Goal: Task Accomplishment & Management: Use online tool/utility

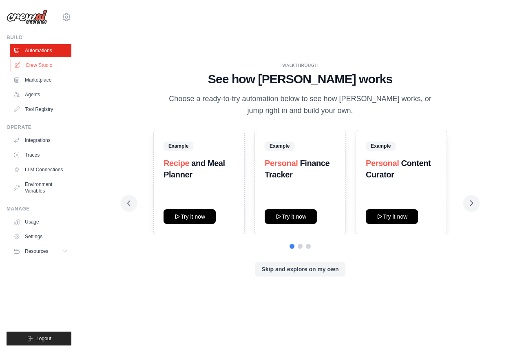
click at [47, 67] on link "Crew Studio" at bounding box center [42, 65] width 62 height 13
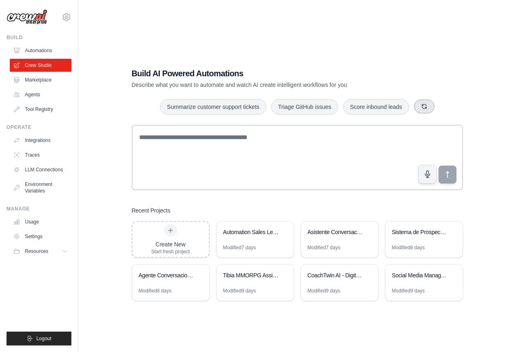
click at [424, 109] on icon "button" at bounding box center [424, 106] width 4 height 4
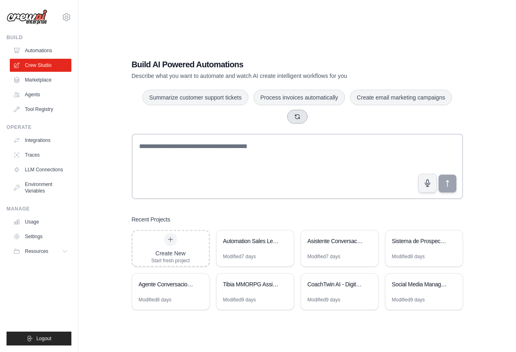
click at [300, 118] on icon "button" at bounding box center [297, 116] width 4 height 4
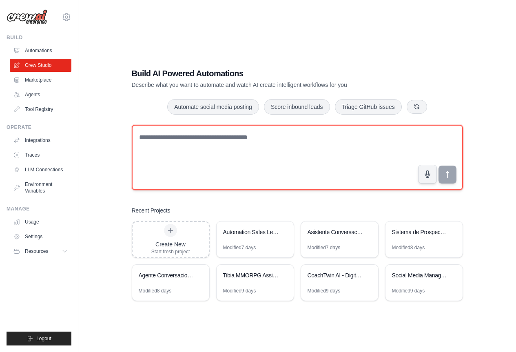
click at [234, 128] on textarea at bounding box center [297, 157] width 331 height 65
click at [324, 169] on textarea at bounding box center [297, 157] width 331 height 65
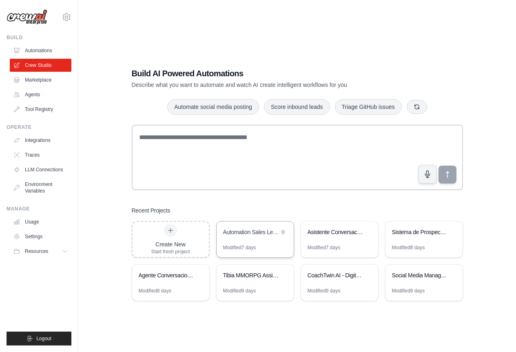
click at [255, 237] on div "Automation Sales Lead Generator" at bounding box center [251, 233] width 56 height 10
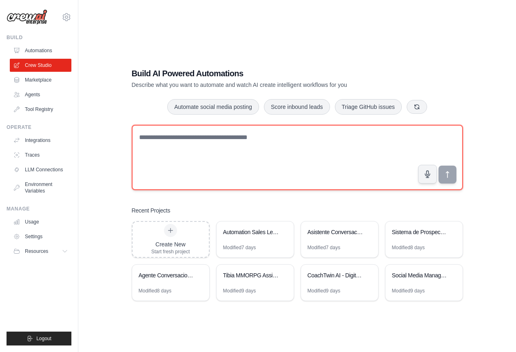
click at [198, 144] on textarea at bounding box center [297, 157] width 331 height 65
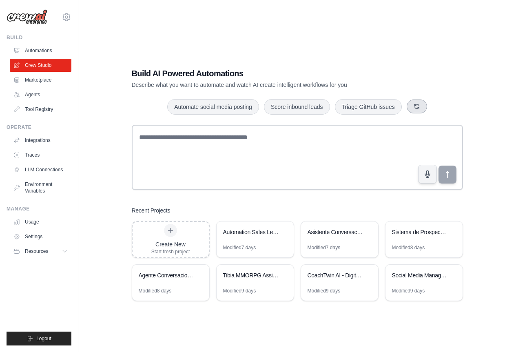
click at [421, 108] on button "button" at bounding box center [417, 107] width 20 height 14
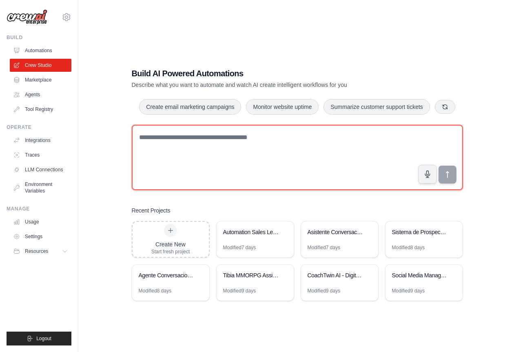
click at [340, 131] on textarea at bounding box center [297, 157] width 331 height 65
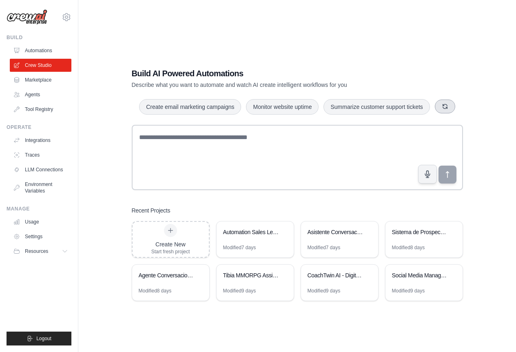
click at [442, 102] on button "button" at bounding box center [445, 107] width 20 height 14
click at [412, 106] on button "button" at bounding box center [417, 107] width 20 height 14
click at [36, 236] on link "Settings" at bounding box center [42, 236] width 62 height 13
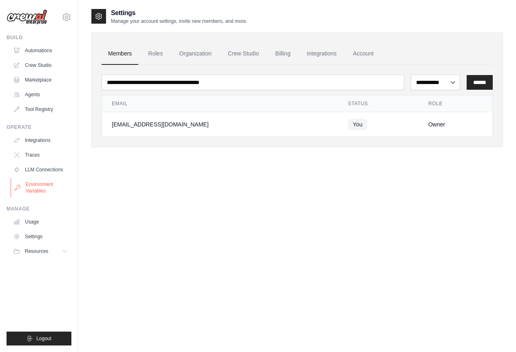
click at [53, 191] on link "Environment Variables" at bounding box center [42, 188] width 62 height 20
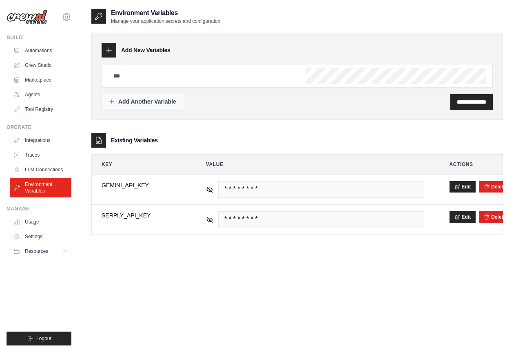
click at [150, 101] on div "Add Another Variable" at bounding box center [143, 102] width 68 height 8
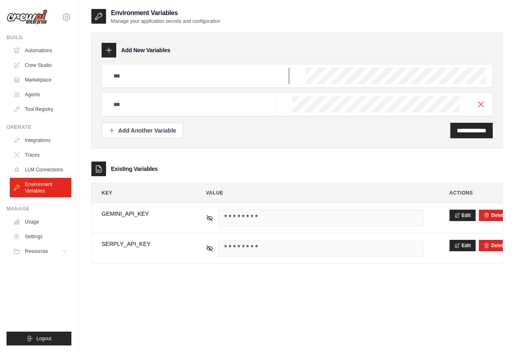
click at [145, 77] on input "text" at bounding box center [199, 76] width 181 height 16
click at [248, 75] on input "text" at bounding box center [199, 76] width 181 height 16
click at [192, 76] on input "text" at bounding box center [199, 76] width 181 height 16
type input "*"
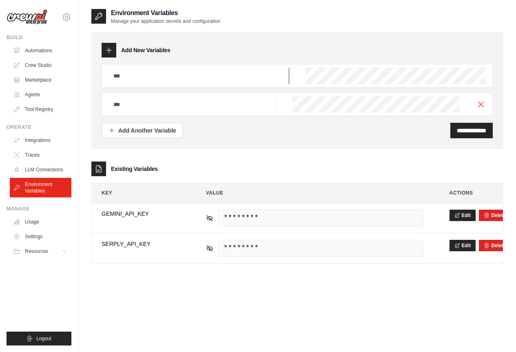
click at [169, 73] on input "text" at bounding box center [199, 76] width 181 height 16
paste input "**********"
type input "**********"
click at [473, 132] on input "**********" at bounding box center [471, 131] width 29 height 8
click at [163, 84] on input "text" at bounding box center [199, 76] width 181 height 16
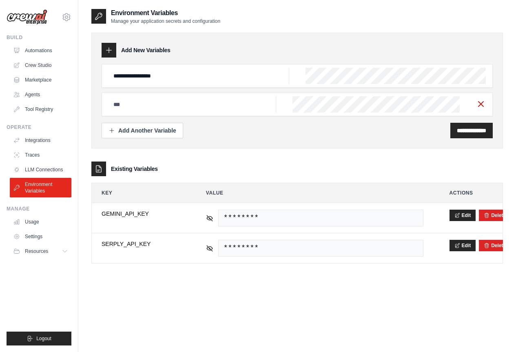
click at [480, 104] on icon "button" at bounding box center [481, 104] width 10 height 10
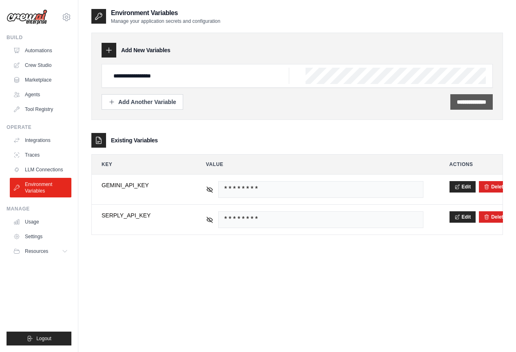
click at [472, 105] on input "**********" at bounding box center [471, 102] width 29 height 8
click at [466, 106] on div "**********" at bounding box center [472, 102] width 42 height 16
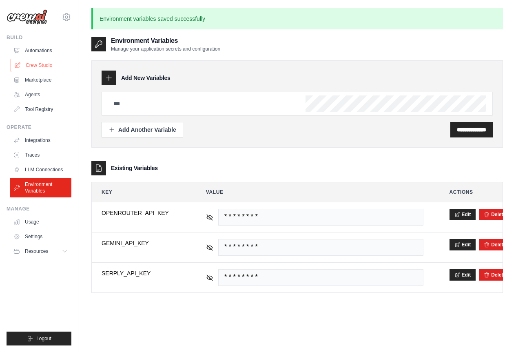
click at [37, 60] on link "Crew Studio" at bounding box center [42, 65] width 62 height 13
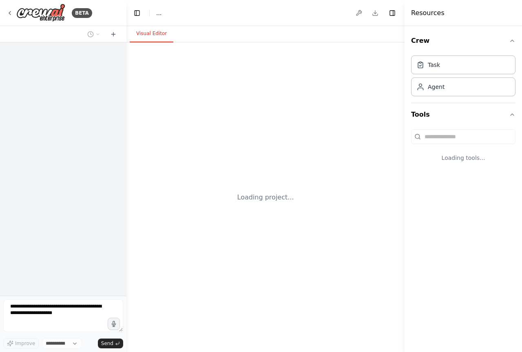
select select "****"
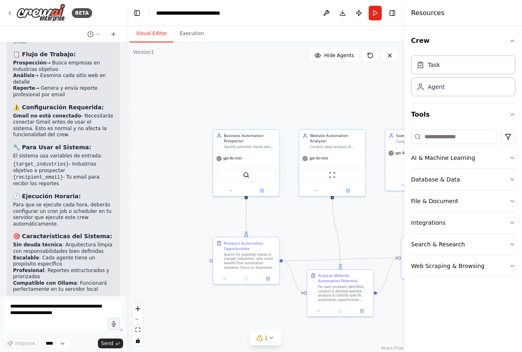
scroll to position [953, 0]
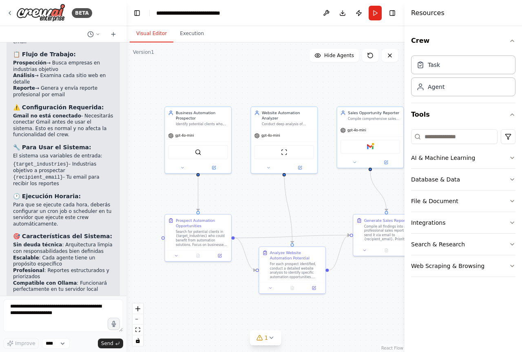
drag, startPoint x: 298, startPoint y: 220, endPoint x: 250, endPoint y: 198, distance: 53.3
click at [250, 198] on div ".deletable-edge-delete-btn { width: 20px; height: 20px; border: 0px solid #ffff…" at bounding box center [266, 197] width 278 height 310
click at [369, 150] on div "Gmail" at bounding box center [371, 146] width 60 height 14
click at [49, 12] on img at bounding box center [40, 13] width 49 height 18
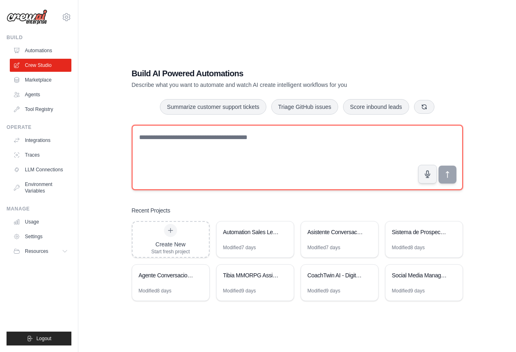
click at [366, 154] on textarea at bounding box center [297, 157] width 331 height 65
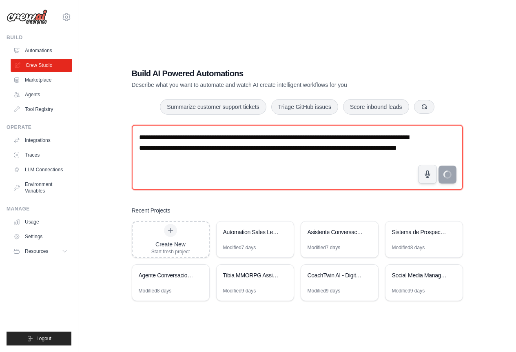
drag, startPoint x: 275, startPoint y: 171, endPoint x: 33, endPoint y: 64, distance: 264.2
click at [33, 64] on div "fraan.mujica1@gmail.com Settings Build Automations Crew Studio" at bounding box center [258, 184] width 516 height 369
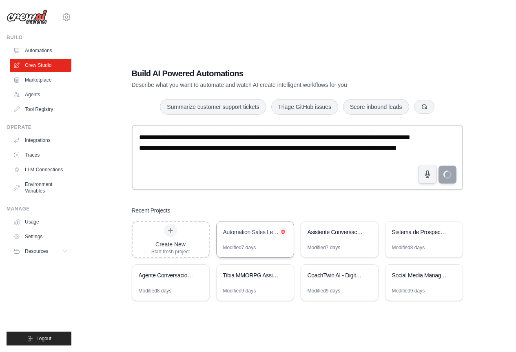
click at [285, 230] on icon at bounding box center [283, 231] width 5 height 5
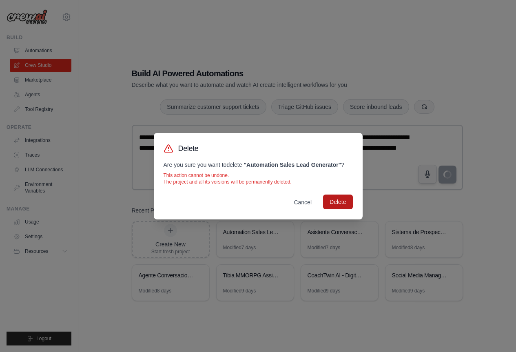
click at [334, 200] on button "Delete" at bounding box center [337, 202] width 29 height 15
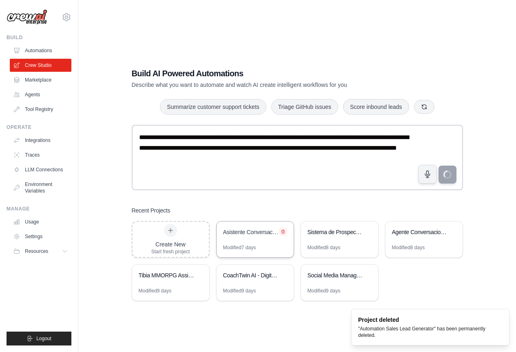
click at [284, 229] on button at bounding box center [283, 232] width 8 height 8
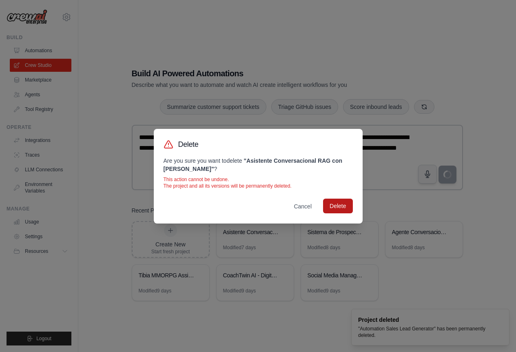
click at [335, 200] on button "Delete" at bounding box center [337, 206] width 29 height 15
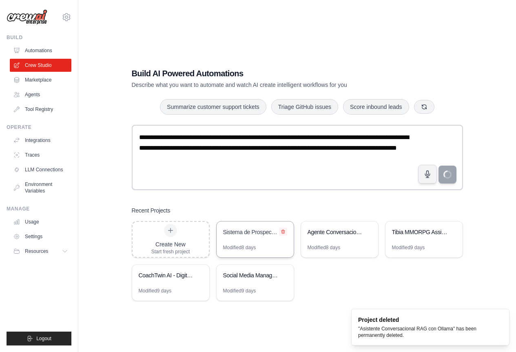
click at [287, 229] on div "Sistema de Prospeccion Automatizada - Leads de Automatizacion" at bounding box center [255, 233] width 77 height 23
click at [283, 229] on icon at bounding box center [283, 231] width 5 height 5
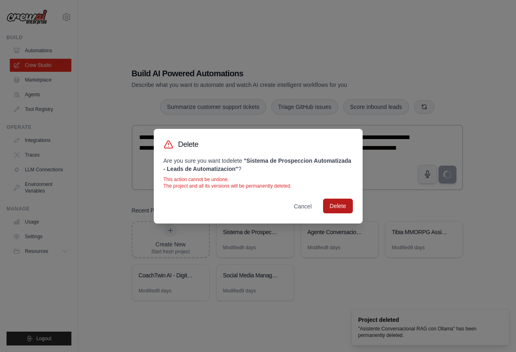
click at [332, 205] on button "Delete" at bounding box center [337, 206] width 29 height 15
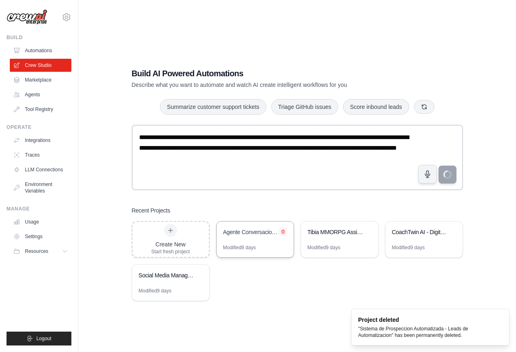
click at [284, 230] on icon at bounding box center [283, 232] width 3 height 4
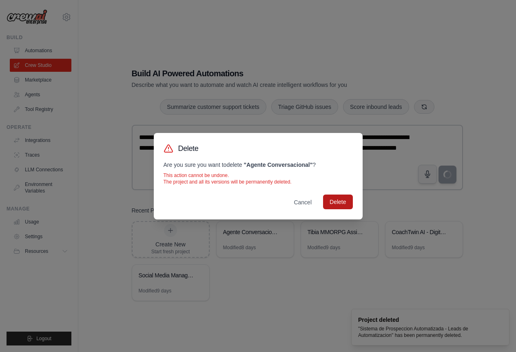
click at [335, 200] on button "Delete" at bounding box center [337, 202] width 29 height 15
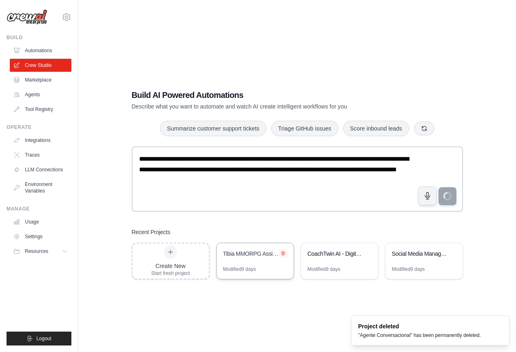
click at [285, 253] on icon at bounding box center [283, 253] width 5 height 5
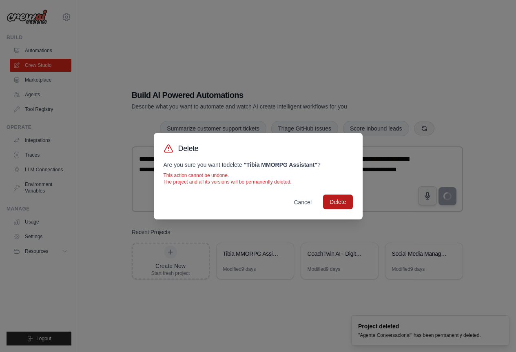
click at [339, 205] on button "Delete" at bounding box center [337, 202] width 29 height 15
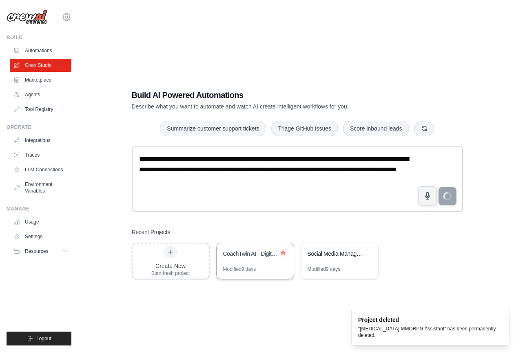
click at [284, 252] on icon at bounding box center [283, 253] width 3 height 4
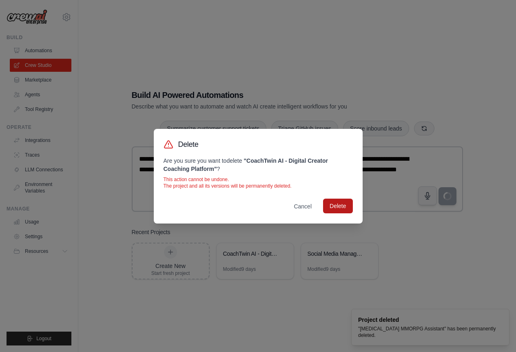
click at [331, 209] on button "Delete" at bounding box center [337, 206] width 29 height 15
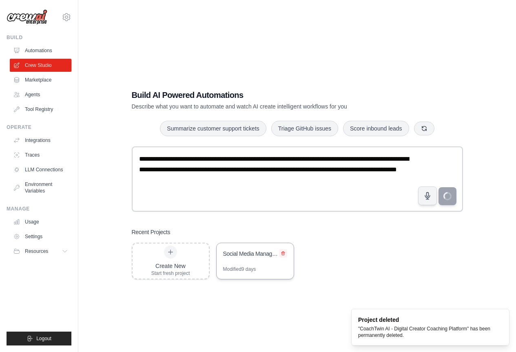
click at [283, 250] on button at bounding box center [283, 253] width 8 height 8
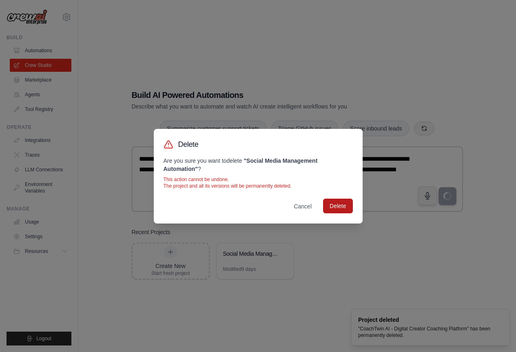
click at [334, 205] on button "Delete" at bounding box center [337, 206] width 29 height 15
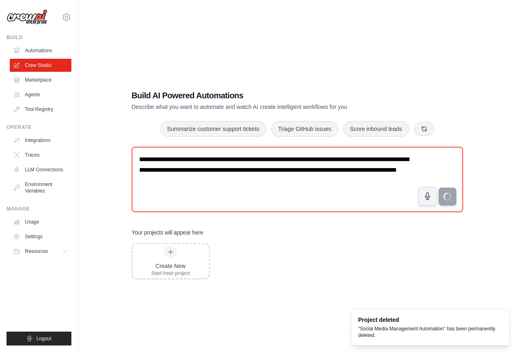
drag, startPoint x: 310, startPoint y: 188, endPoint x: 32, endPoint y: 119, distance: 285.9
click at [32, 119] on div "fraan.mujica1@gmail.com Settings Build Automations Crew Studio" at bounding box center [258, 184] width 516 height 369
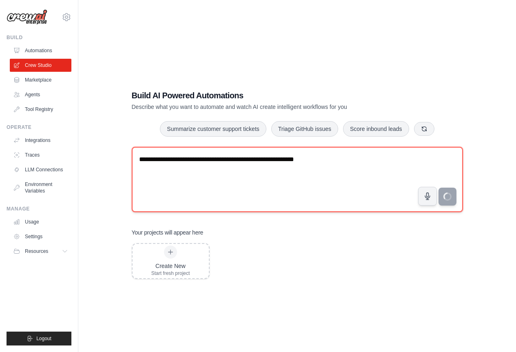
click at [333, 174] on textarea "**********" at bounding box center [297, 179] width 331 height 65
click at [418, 166] on textarea "**********" at bounding box center [297, 179] width 331 height 65
click at [422, 162] on textarea "**********" at bounding box center [297, 179] width 331 height 65
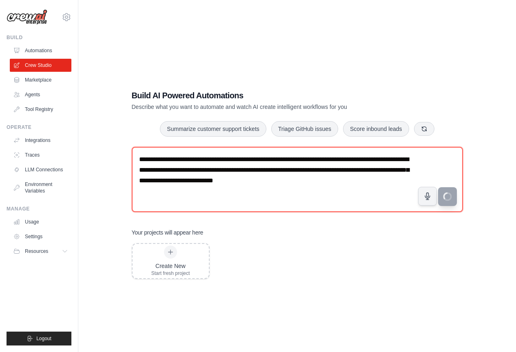
type textarea "**********"
drag, startPoint x: 337, startPoint y: 181, endPoint x: 0, endPoint y: 105, distance: 345.5
click at [0, 105] on div "fraan.mujica1@gmail.com Settings Build Automations Crew Studio" at bounding box center [258, 184] width 516 height 369
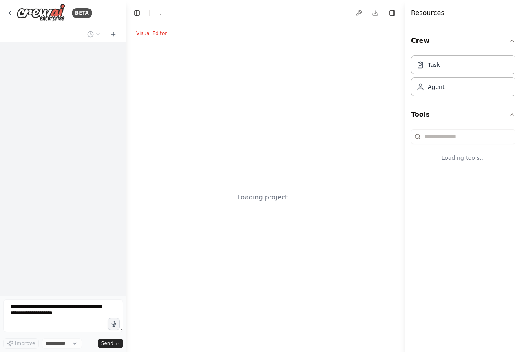
select select "****"
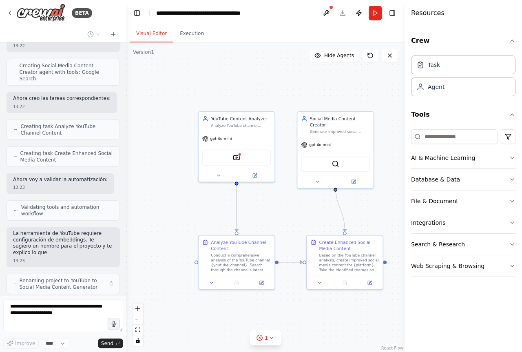
scroll to position [464, 0]
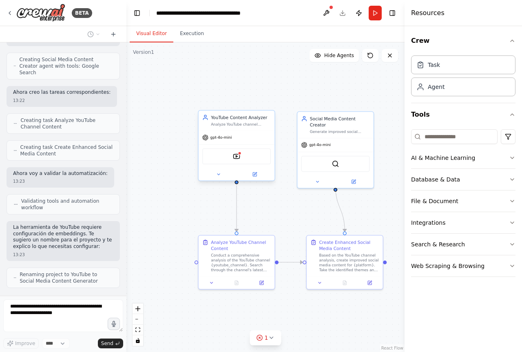
click at [238, 141] on div "gpt-4o-mini" at bounding box center [237, 137] width 76 height 13
click at [216, 173] on icon at bounding box center [218, 174] width 5 height 5
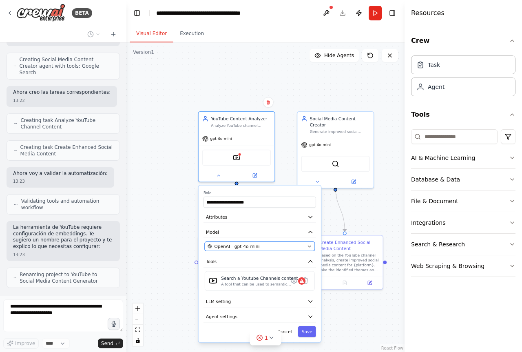
click at [274, 242] on button "OpenAI - gpt-4o-mini" at bounding box center [260, 246] width 110 height 9
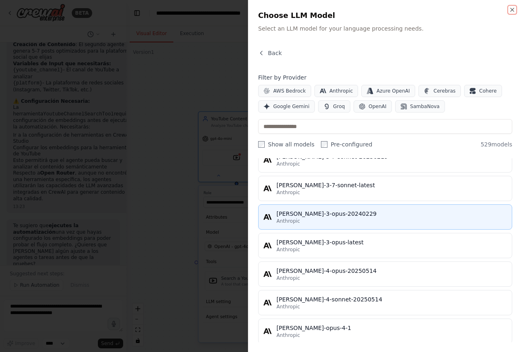
scroll to position [5265, 0]
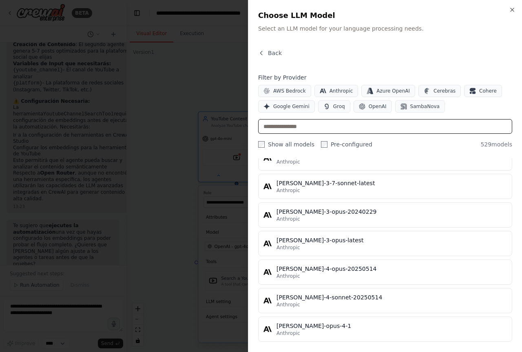
click at [331, 129] on input "text" at bounding box center [385, 126] width 254 height 15
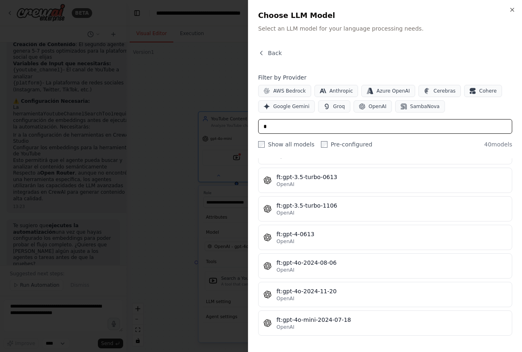
scroll to position [0, 0]
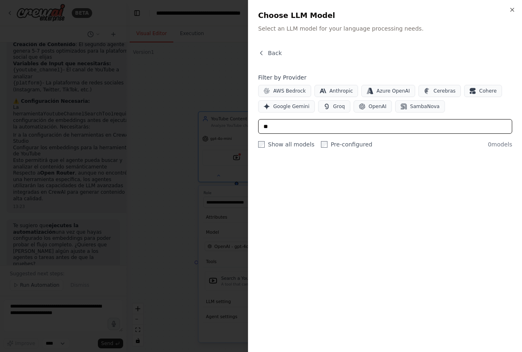
type input "*"
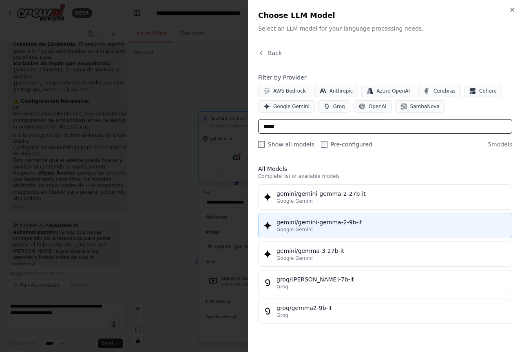
type input "*****"
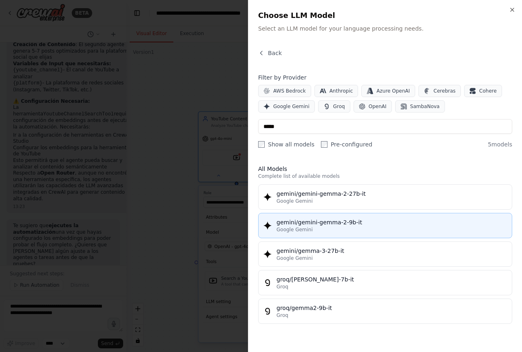
click at [353, 234] on button "gemini/gemini-gemma-2-9b-it Google Gemini" at bounding box center [385, 225] width 254 height 25
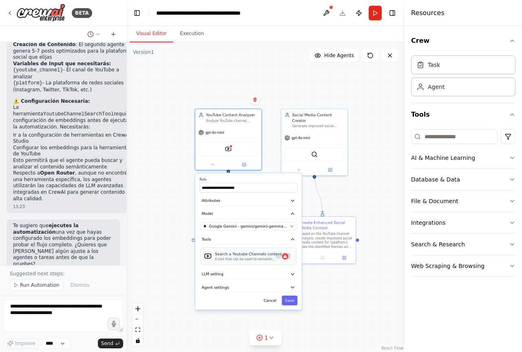
click at [262, 260] on div "A tool that can be used to semantic search a query from a Youtube Channels cont…" at bounding box center [248, 259] width 67 height 4
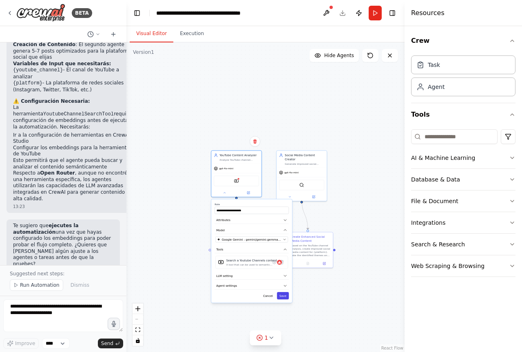
click at [284, 298] on button "Save" at bounding box center [283, 295] width 12 height 7
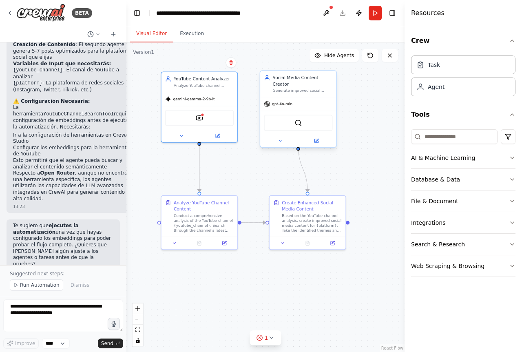
click at [277, 103] on div "gpt-4o-mini" at bounding box center [298, 103] width 76 height 13
click at [282, 102] on span "gpt-4o-mini" at bounding box center [283, 104] width 22 height 5
click at [282, 138] on icon at bounding box center [280, 140] width 5 height 5
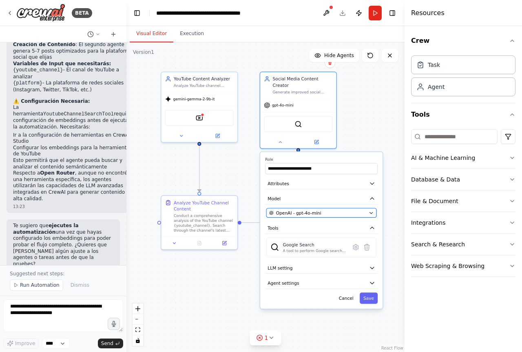
click at [321, 210] on div "OpenAI - gpt-4o-mini" at bounding box center [317, 213] width 97 height 6
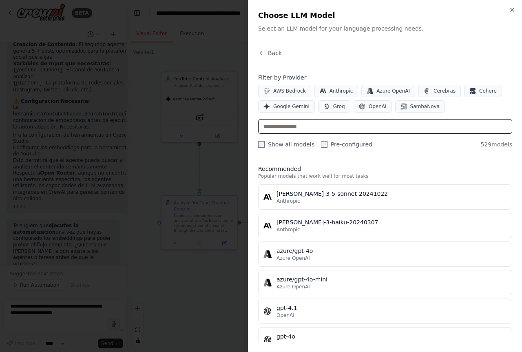
click at [297, 128] on input "text" at bounding box center [385, 126] width 254 height 15
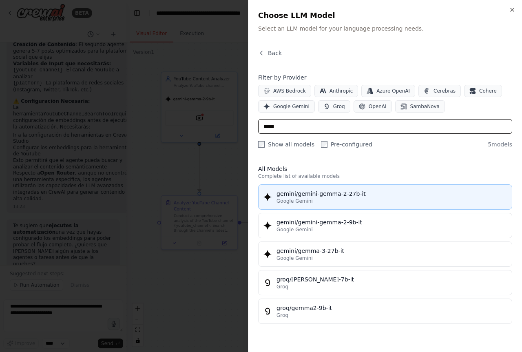
type input "*****"
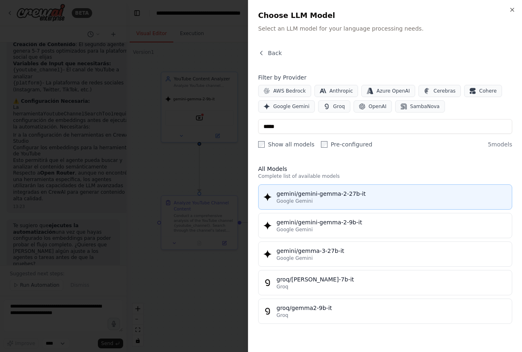
click at [352, 194] on div "gemini/gemini-gemma-2-27b-it" at bounding box center [392, 194] width 231 height 8
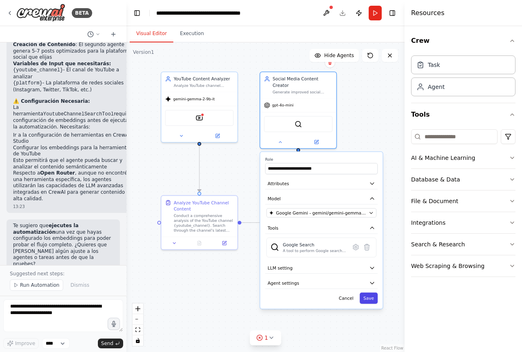
click at [375, 296] on button "Save" at bounding box center [369, 298] width 18 height 11
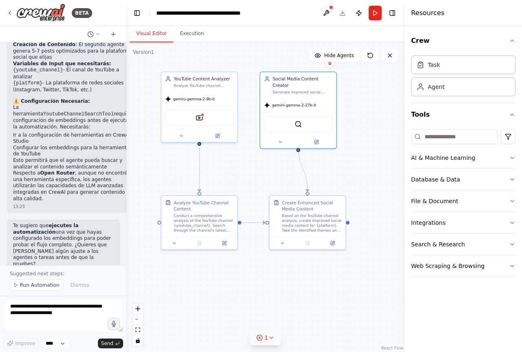
click at [262, 338] on icon at bounding box center [260, 338] width 7 height 7
click at [266, 314] on div "Issues found" at bounding box center [266, 313] width 126 height 15
click at [322, 311] on button at bounding box center [322, 311] width 14 height 10
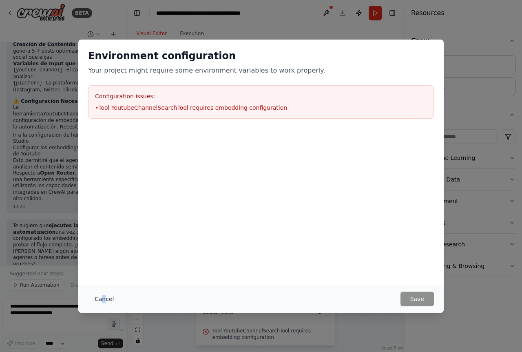
drag, startPoint x: 102, startPoint y: 286, endPoint x: 111, endPoint y: 299, distance: 16.1
click at [105, 290] on div "Cancel Save" at bounding box center [261, 299] width 366 height 28
click at [111, 299] on button "Cancel" at bounding box center [104, 299] width 32 height 15
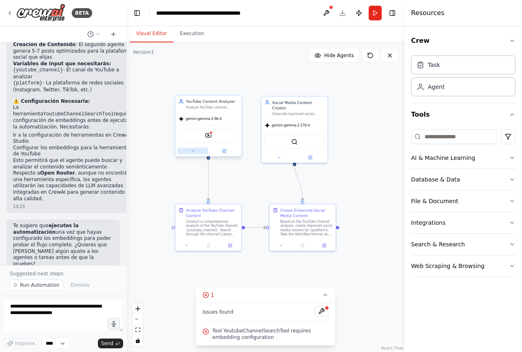
click at [193, 151] on icon at bounding box center [193, 151] width 2 height 1
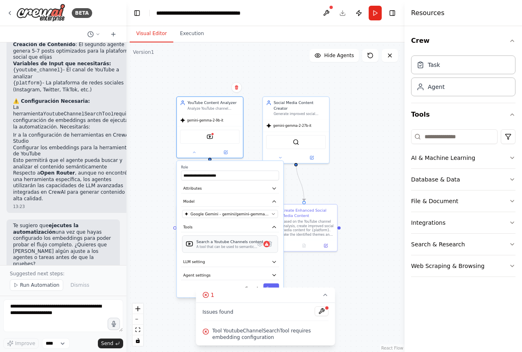
click at [238, 249] on div "Search a Youtube Channels content A tool that can be used to semantic search a …" at bounding box center [230, 243] width 96 height 17
click at [265, 245] on icon at bounding box center [267, 243] width 4 height 3
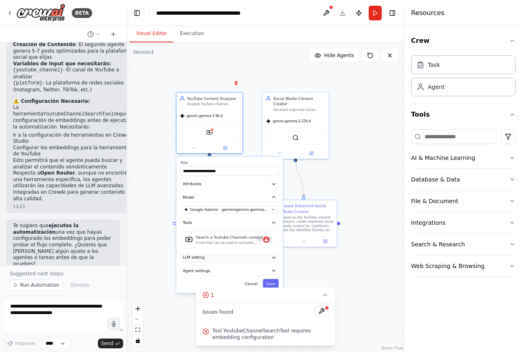
click at [268, 255] on button "LLM setting" at bounding box center [230, 258] width 98 height 10
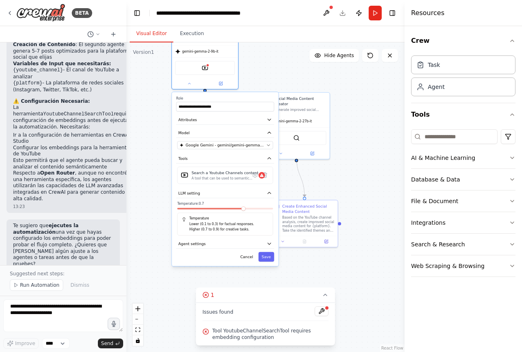
drag, startPoint x: 262, startPoint y: 264, endPoint x: 258, endPoint y: 200, distance: 65.0
click at [258, 200] on div "**********" at bounding box center [225, 179] width 107 height 174
click at [274, 247] on button "Agent settings" at bounding box center [225, 244] width 98 height 10
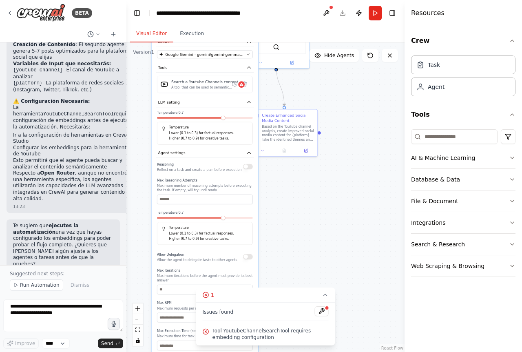
drag, startPoint x: 338, startPoint y: 260, endPoint x: 316, endPoint y: 177, distance: 85.6
click at [316, 177] on div ".deletable-edge-delete-btn { width: 20px; height: 20px; border: 0px solid #ffff…" at bounding box center [266, 197] width 278 height 310
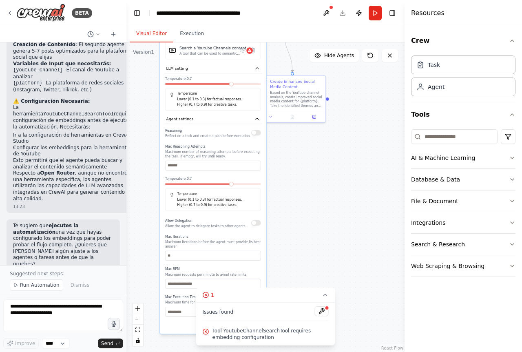
drag, startPoint x: 309, startPoint y: 222, endPoint x: 318, endPoint y: 179, distance: 44.7
click at [318, 179] on div ".deletable-edge-delete-btn { width: 20px; height: 20px; border: 0px solid #ffff…" at bounding box center [266, 197] width 278 height 310
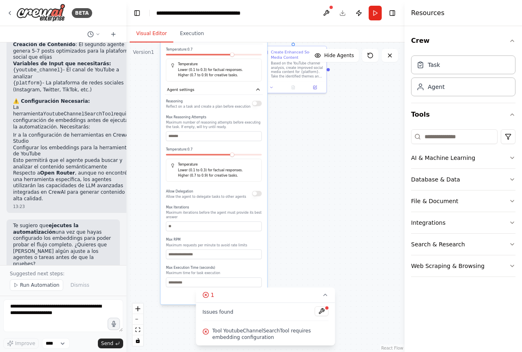
drag, startPoint x: 314, startPoint y: 222, endPoint x: 314, endPoint y: 202, distance: 20.0
click at [314, 202] on div ".deletable-edge-delete-btn { width: 20px; height: 20px; border: 0px solid #ffff…" at bounding box center [266, 197] width 278 height 310
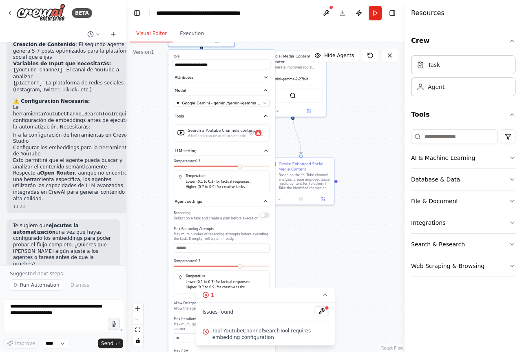
drag, startPoint x: 314, startPoint y: 202, endPoint x: 324, endPoint y: 320, distance: 117.6
click at [324, 320] on div "Version 1 Show Tools Hide Agents .deletable-edge-delete-btn { width: 20px; heig…" at bounding box center [266, 197] width 278 height 310
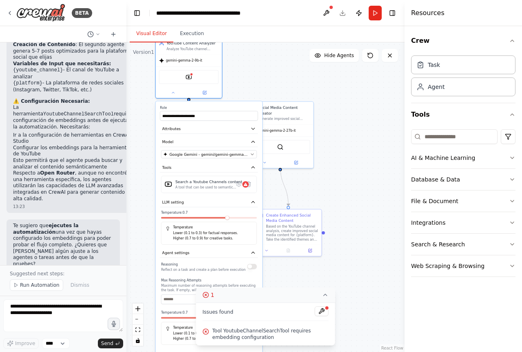
drag, startPoint x: 321, startPoint y: 244, endPoint x: 304, endPoint y: 289, distance: 47.1
click at [306, 291] on div "Version 1 Show Tools Hide Agents .deletable-edge-delete-btn { width: 20px; heig…" at bounding box center [266, 197] width 278 height 310
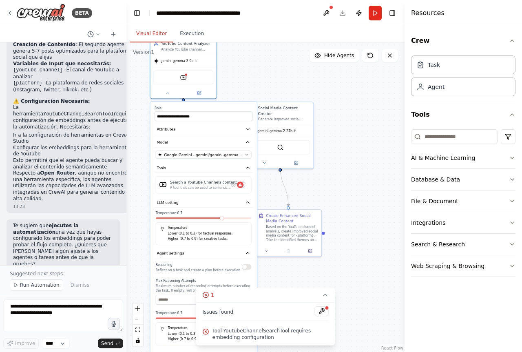
drag, startPoint x: 222, startPoint y: 106, endPoint x: 217, endPoint y: 108, distance: 5.5
click at [217, 108] on label "Role" at bounding box center [204, 108] width 98 height 4
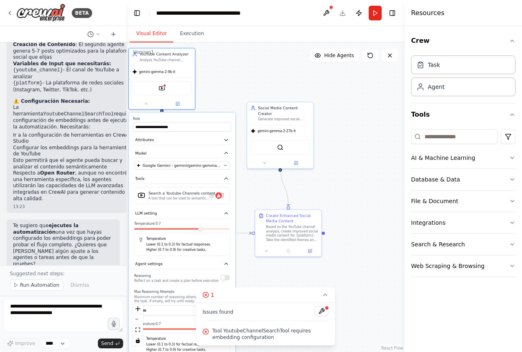
drag, startPoint x: 216, startPoint y: 107, endPoint x: 195, endPoint y: 118, distance: 24.1
click at [195, 118] on label "Role" at bounding box center [182, 119] width 98 height 4
click at [225, 144] on button "Attributes" at bounding box center [182, 140] width 98 height 10
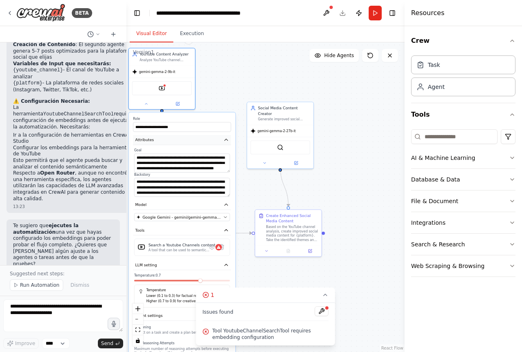
click at [226, 141] on icon "button" at bounding box center [226, 139] width 5 height 5
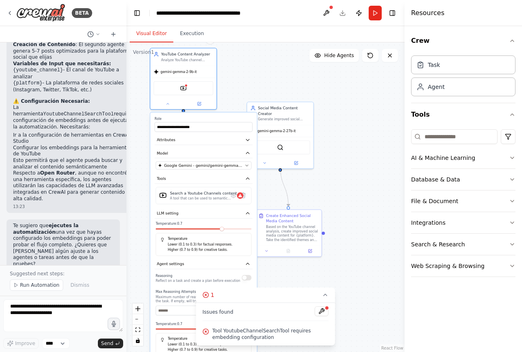
drag, startPoint x: 201, startPoint y: 233, endPoint x: 220, endPoint y: 232, distance: 19.2
click at [220, 232] on div "Temperature: 0.7 Temperature Lower (0.1 to 0.3) for factual responses. Higher (…" at bounding box center [204, 239] width 96 height 34
click at [206, 227] on span at bounding box center [204, 229] width 4 height 4
click at [233, 230] on span at bounding box center [231, 229] width 4 height 4
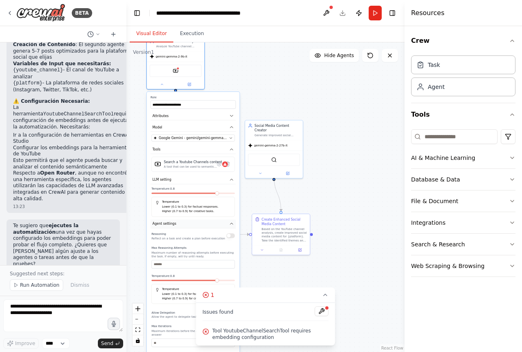
drag, startPoint x: 224, startPoint y: 262, endPoint x: 209, endPoint y: 222, distance: 42.9
click at [209, 222] on button "Agent settings" at bounding box center [193, 224] width 85 height 9
click at [234, 242] on div "Reasoning Reflect on a task and create a plan before execution Max Reasoning At…" at bounding box center [192, 313] width 83 height 165
click at [233, 239] on div "Reasoning Reflect on a task and create a plan before execution" at bounding box center [192, 235] width 83 height 9
click at [233, 237] on button "button" at bounding box center [231, 235] width 9 height 4
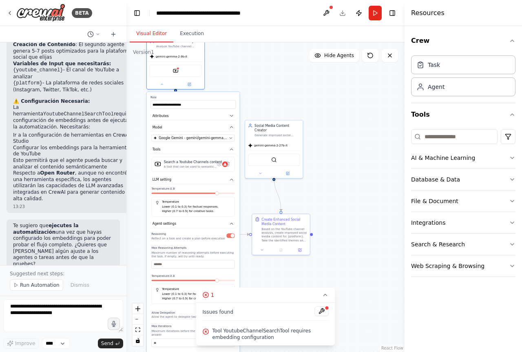
click at [355, 155] on div ".deletable-edge-delete-btn { width: 20px; height: 20px; border: 0px solid #ffff…" at bounding box center [266, 197] width 278 height 310
click at [376, 10] on button "Run" at bounding box center [375, 13] width 13 height 15
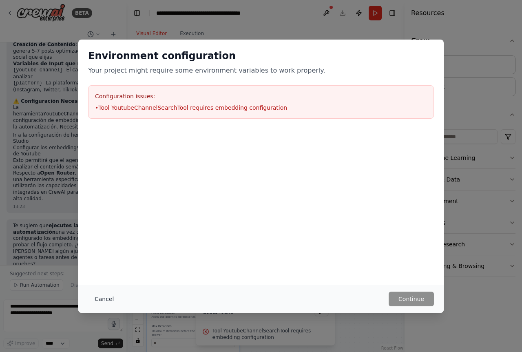
click at [109, 298] on button "Cancel" at bounding box center [104, 299] width 32 height 15
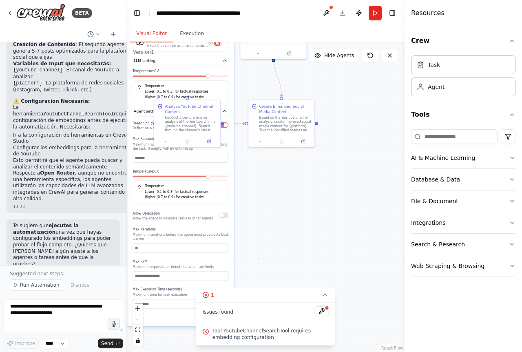
drag, startPoint x: 254, startPoint y: 264, endPoint x: 251, endPoint y: 148, distance: 116.0
click at [251, 148] on div ".deletable-edge-delete-btn { width: 20px; height: 20px; border: 0px solid #ffff…" at bounding box center [266, 197] width 278 height 310
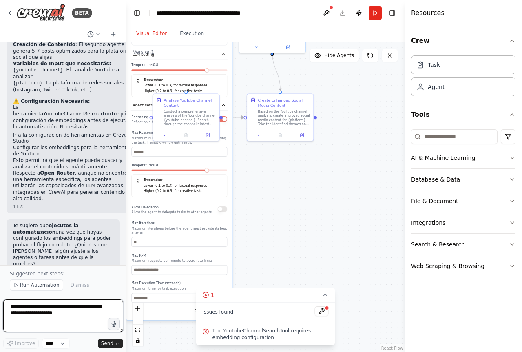
click at [55, 308] on textarea at bounding box center [63, 316] width 120 height 33
type textarea "*"
click at [330, 15] on button at bounding box center [326, 13] width 13 height 15
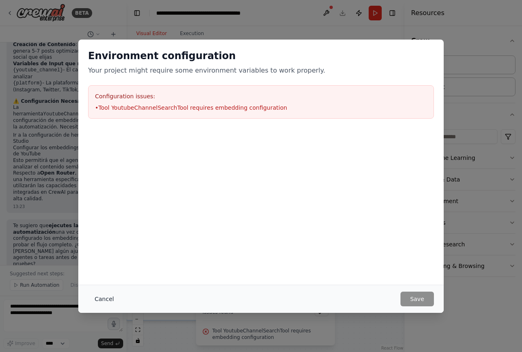
click at [107, 302] on button "Cancel" at bounding box center [104, 299] width 32 height 15
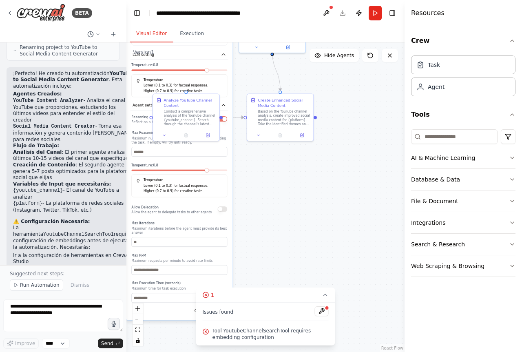
scroll to position [689, 0]
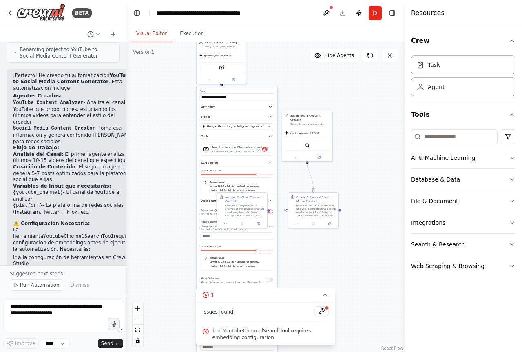
drag, startPoint x: 291, startPoint y: 206, endPoint x: 320, endPoint y: 269, distance: 68.8
click at [320, 269] on div ".deletable-edge-delete-btn { width: 20px; height: 20px; border: 0px solid #ffff…" at bounding box center [266, 197] width 278 height 310
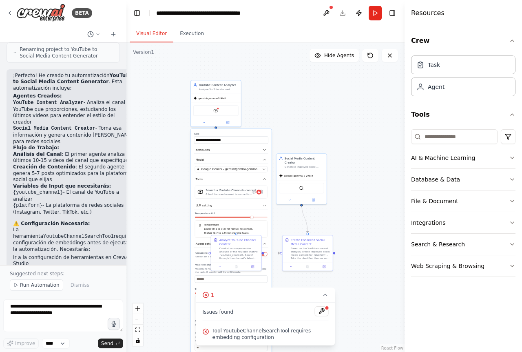
drag, startPoint x: 369, startPoint y: 110, endPoint x: 366, endPoint y: 146, distance: 36.1
click at [366, 146] on div ".deletable-edge-delete-btn { width: 20px; height: 20px; border: 0px solid #ffff…" at bounding box center [266, 197] width 278 height 310
click at [350, 60] on button "Hide Agents" at bounding box center [334, 55] width 49 height 13
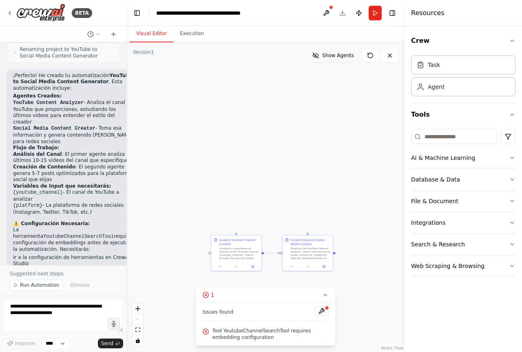
click at [346, 59] on button "Show Agents" at bounding box center [333, 55] width 51 height 13
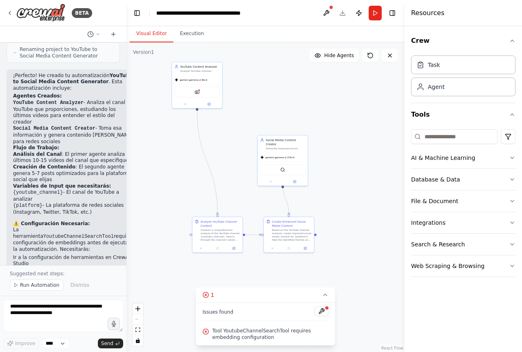
drag, startPoint x: 360, startPoint y: 177, endPoint x: 341, endPoint y: 158, distance: 26.3
click at [341, 158] on div ".deletable-edge-delete-btn { width: 20px; height: 20px; border: 0px solid #ffff…" at bounding box center [266, 197] width 278 height 310
drag, startPoint x: 351, startPoint y: 125, endPoint x: 364, endPoint y: 116, distance: 16.0
click at [364, 116] on div ".deletable-edge-delete-btn { width: 20px; height: 20px; border: 0px solid #ffff…" at bounding box center [266, 197] width 278 height 310
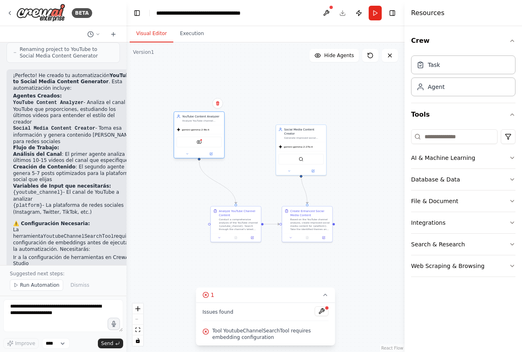
drag, startPoint x: 219, startPoint y: 75, endPoint x: 202, endPoint y: 136, distance: 63.7
click at [202, 136] on div "YoutubeChannelSearchTool" at bounding box center [199, 142] width 50 height 16
click at [463, 262] on button "Web Scraping & Browsing" at bounding box center [463, 265] width 104 height 21
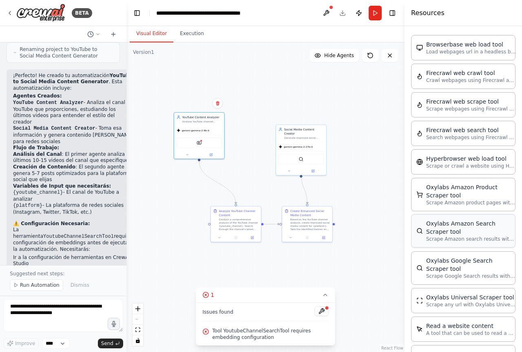
scroll to position [397, 0]
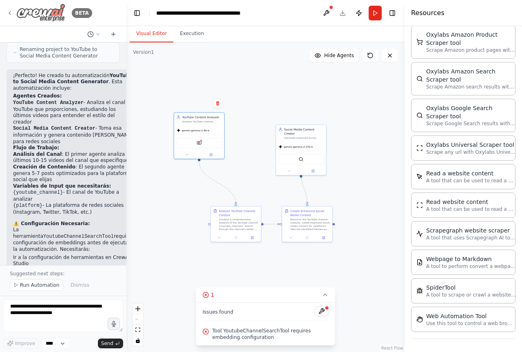
click at [7, 12] on icon at bounding box center [10, 13] width 7 height 7
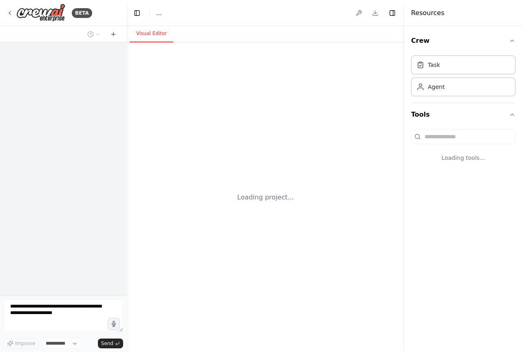
select select "****"
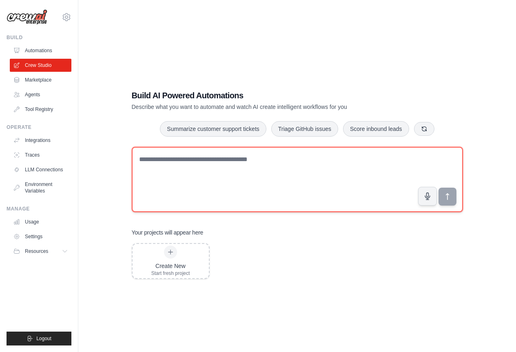
click at [251, 166] on textarea at bounding box center [297, 179] width 331 height 65
paste textarea "**********"
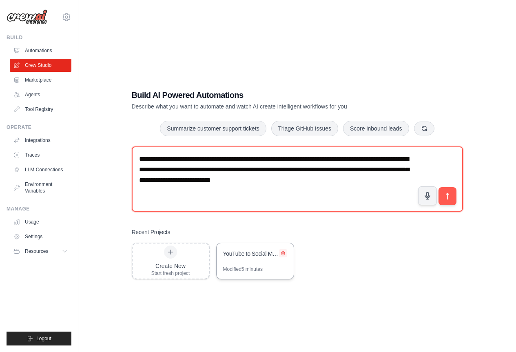
type textarea "**********"
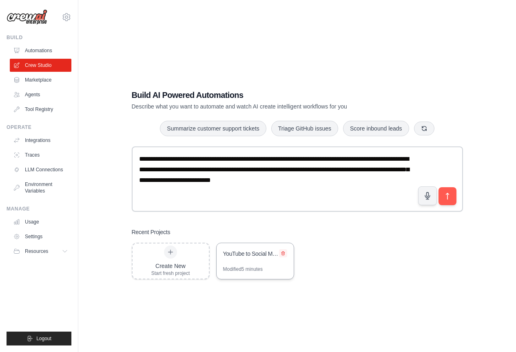
click at [284, 253] on icon at bounding box center [283, 253] width 3 height 4
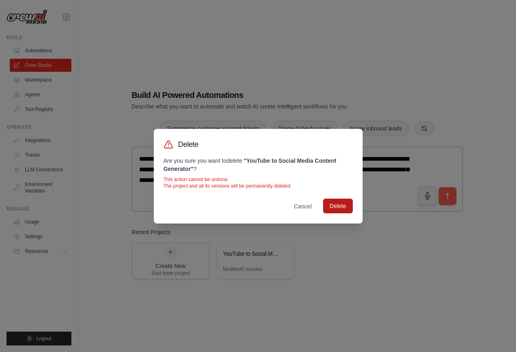
click at [347, 201] on button "Delete" at bounding box center [337, 206] width 29 height 15
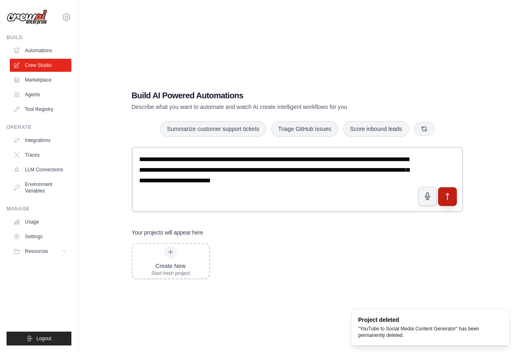
click at [446, 201] on icon "submit" at bounding box center [447, 196] width 9 height 9
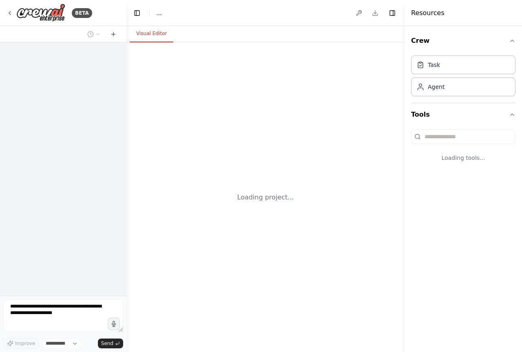
select select "****"
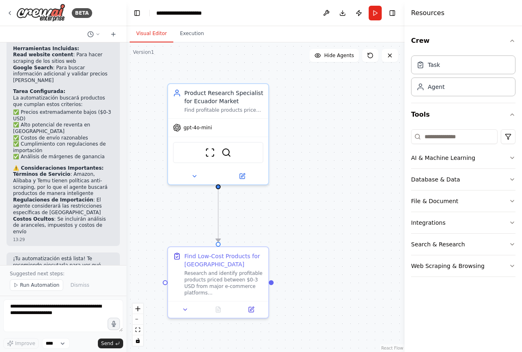
scroll to position [524, 0]
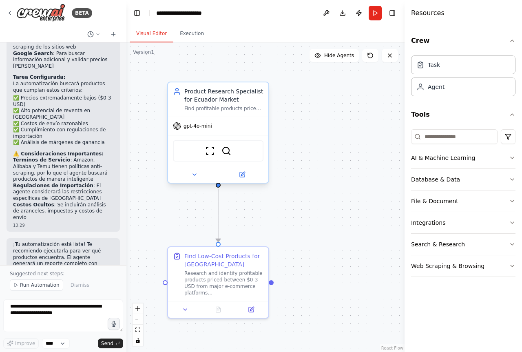
click at [210, 130] on div "gpt-4o-mini" at bounding box center [218, 126] width 100 height 18
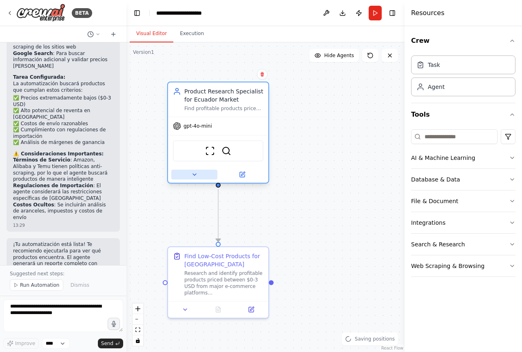
click at [193, 175] on icon at bounding box center [194, 174] width 7 height 7
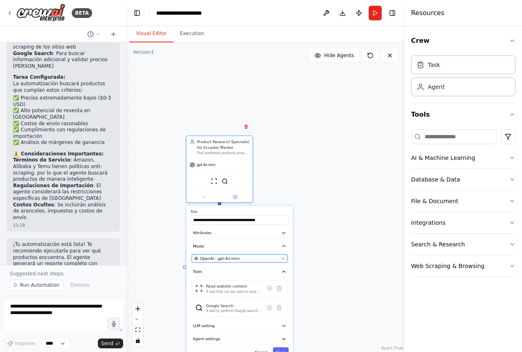
click at [251, 260] on div "OpenAI - gpt-4o-mini" at bounding box center [236, 258] width 84 height 5
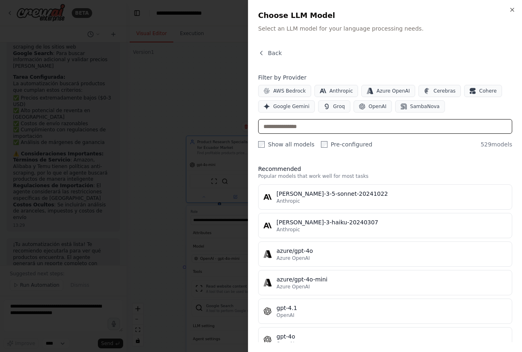
click at [327, 122] on input "text" at bounding box center [385, 126] width 254 height 15
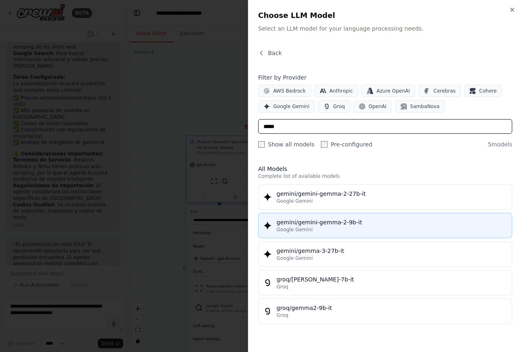
type input "*****"
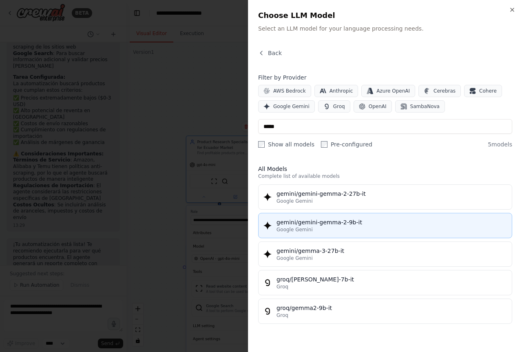
click at [360, 228] on div "Google Gemini" at bounding box center [392, 230] width 231 height 7
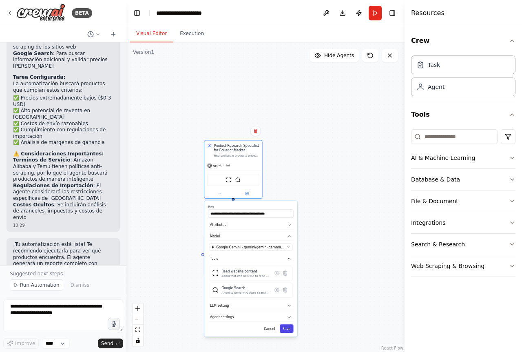
click at [291, 331] on button "Save" at bounding box center [287, 328] width 14 height 9
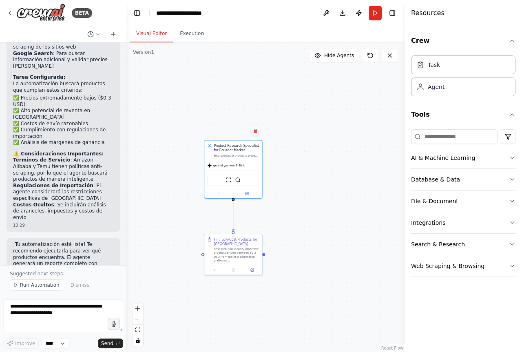
click at [291, 318] on div ".deletable-edge-delete-btn { width: 20px; height: 20px; border: 0px solid #ffff…" at bounding box center [266, 197] width 278 height 310
click at [378, 10] on button "Run" at bounding box center [375, 13] width 13 height 15
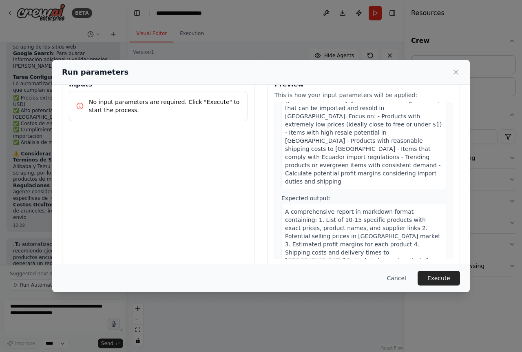
scroll to position [33, 0]
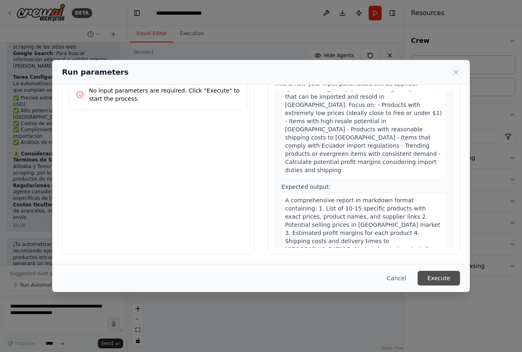
click at [444, 278] on button "Execute" at bounding box center [439, 278] width 42 height 15
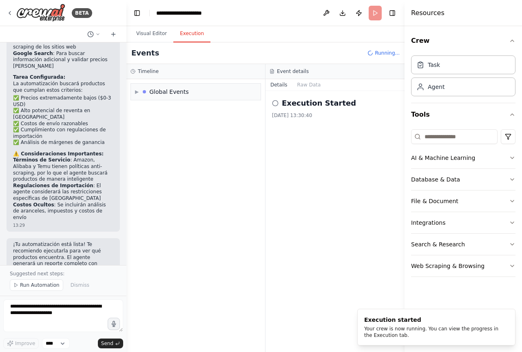
click at [199, 32] on button "Execution" at bounding box center [191, 33] width 37 height 17
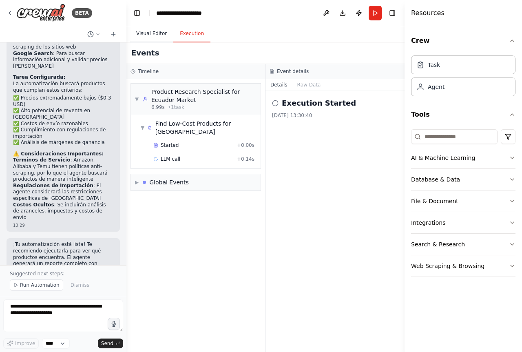
click at [149, 36] on button "Visual Editor" at bounding box center [152, 33] width 44 height 17
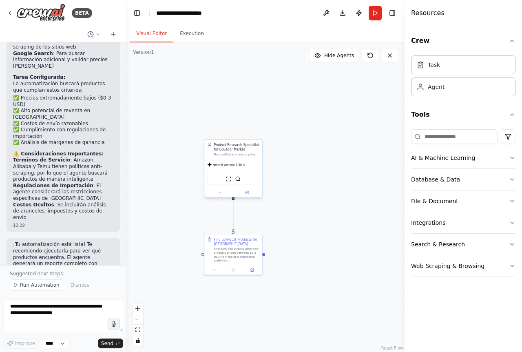
click at [228, 169] on div "gemini-gemma-2-9b-it" at bounding box center [233, 165] width 58 height 10
click at [228, 168] on div "gemini-gemma-2-9b-it" at bounding box center [233, 165] width 58 height 10
click at [220, 194] on icon at bounding box center [220, 193] width 4 height 4
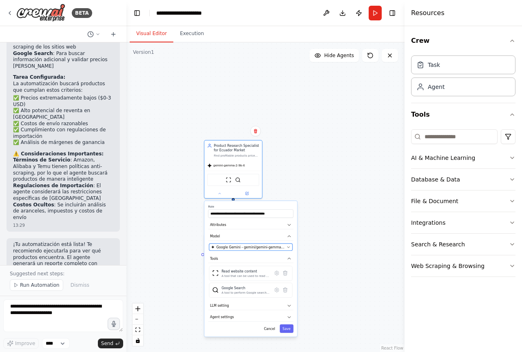
click at [264, 248] on span "Google Gemini - gemini/gemini-gemma-2-9b-it" at bounding box center [251, 247] width 69 height 4
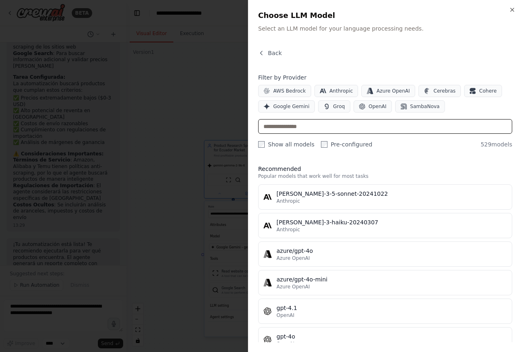
click at [327, 129] on input "text" at bounding box center [385, 126] width 254 height 15
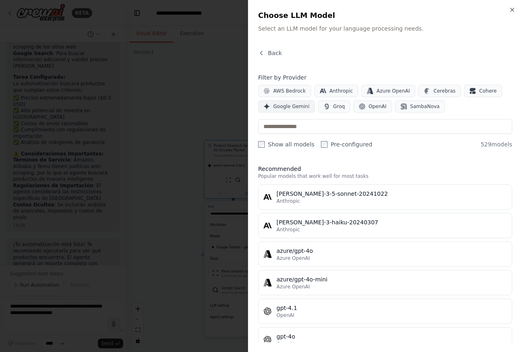
click at [289, 106] on span "Google Gemini" at bounding box center [291, 106] width 36 height 7
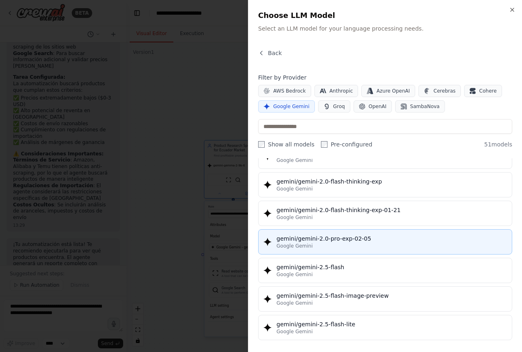
scroll to position [653, 0]
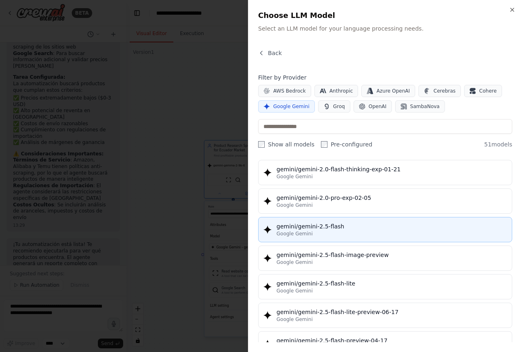
click at [375, 232] on div "Google Gemini" at bounding box center [392, 234] width 231 height 7
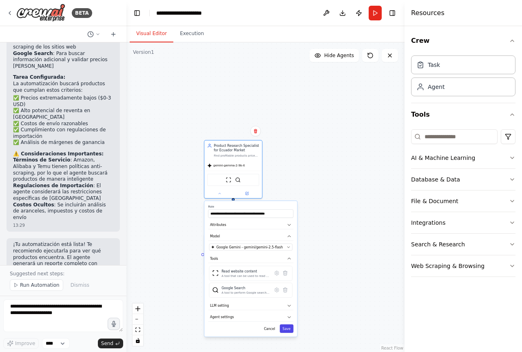
click at [291, 328] on button "Save" at bounding box center [287, 328] width 14 height 9
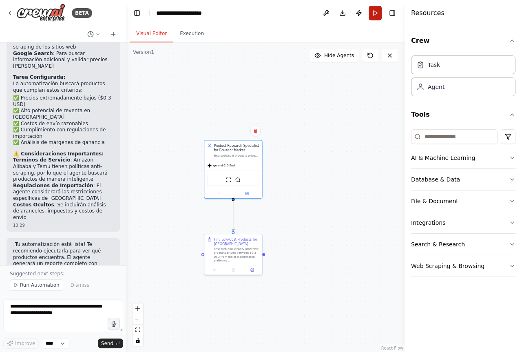
click at [378, 11] on button "Run" at bounding box center [375, 13] width 13 height 15
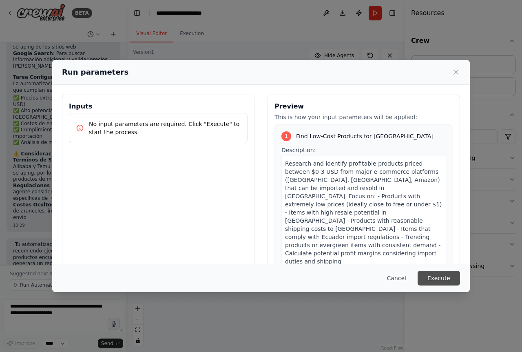
click at [439, 274] on button "Execute" at bounding box center [439, 278] width 42 height 15
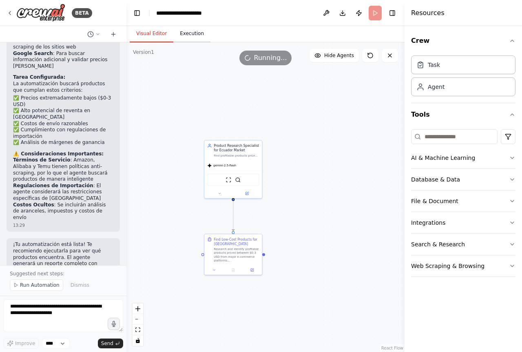
click at [186, 35] on button "Execution" at bounding box center [191, 33] width 37 height 17
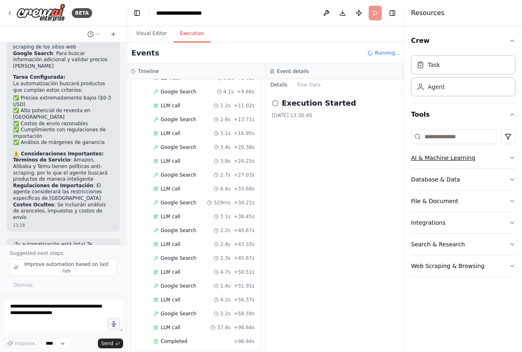
scroll to position [111, 0]
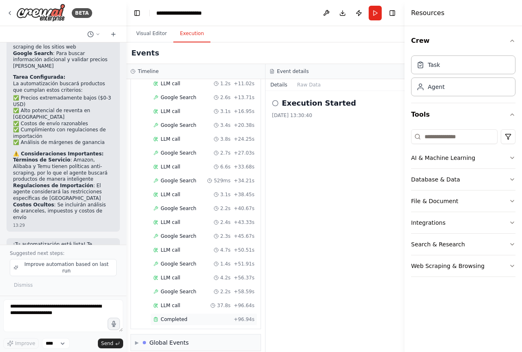
click at [171, 316] on span "Completed" at bounding box center [174, 319] width 27 height 7
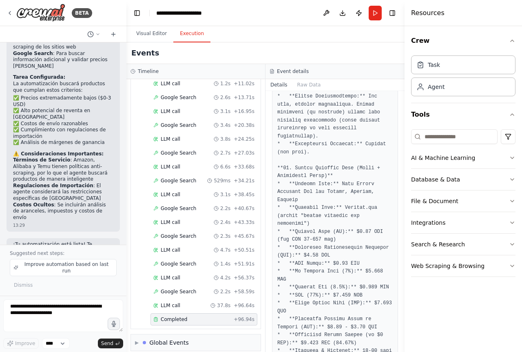
scroll to position [3102, 0]
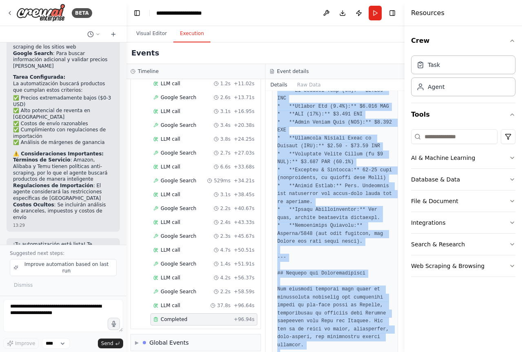
scroll to position [4601, 0]
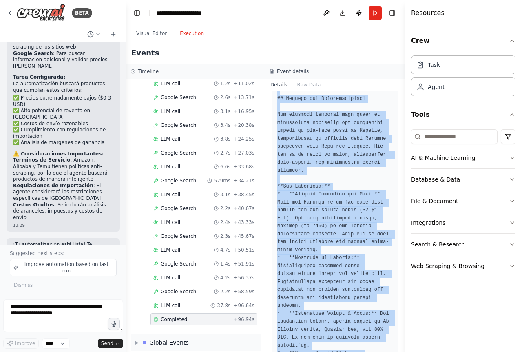
drag, startPoint x: 278, startPoint y: 147, endPoint x: 365, endPoint y: 327, distance: 199.5
copy pre "# Profitable Product Research Report for Ecuador Market (2025-08-28) This repor…"
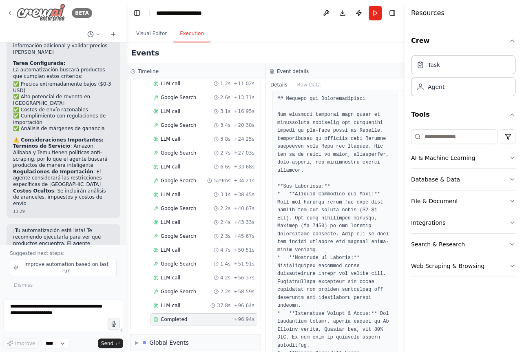
click at [11, 11] on icon at bounding box center [10, 13] width 7 height 7
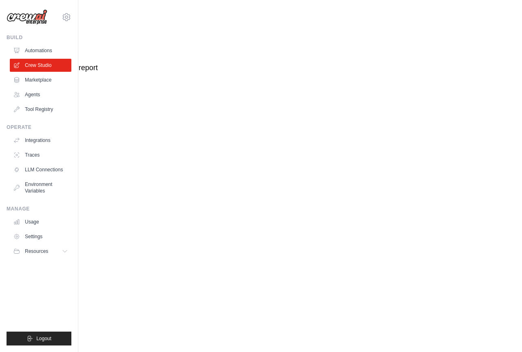
click at [158, 87] on body "fraan.mujica1@gmail.com Settings Build Automations Crew Studio" at bounding box center [261, 176] width 522 height 352
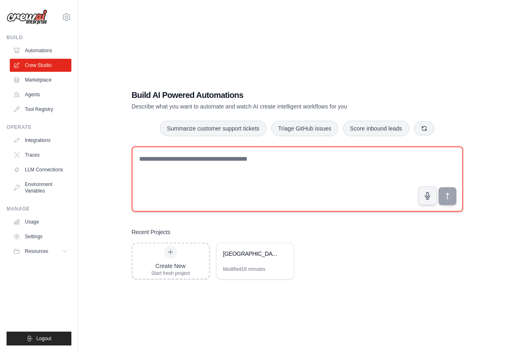
click at [196, 156] on textarea at bounding box center [297, 179] width 331 height 65
paste textarea "**********"
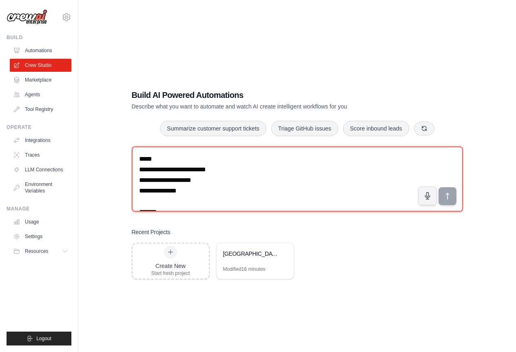
scroll to position [610, 0]
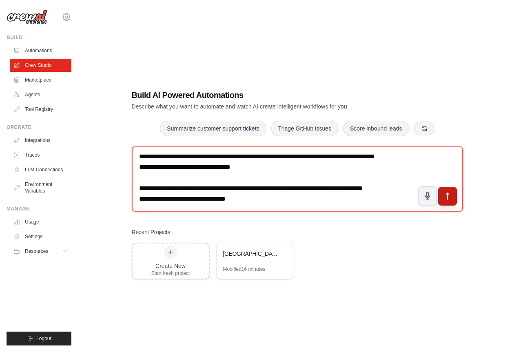
type textarea "**********"
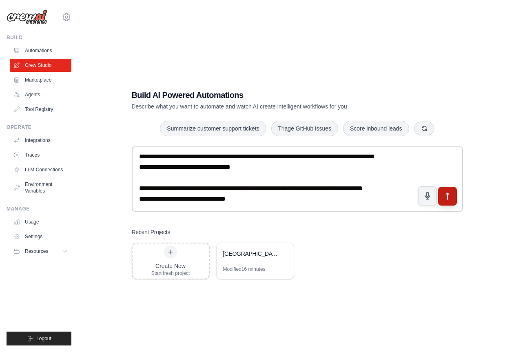
click at [447, 192] on icon "submit" at bounding box center [447, 196] width 9 height 9
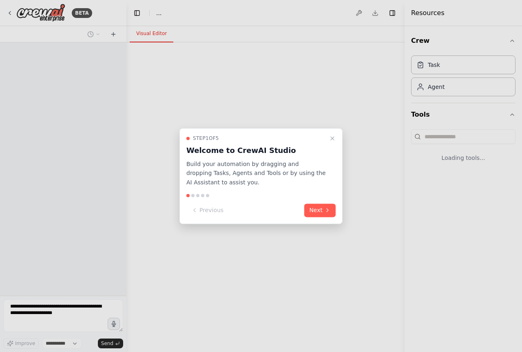
select select "****"
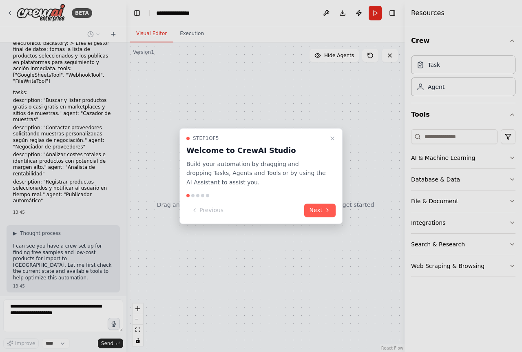
scroll to position [300, 0]
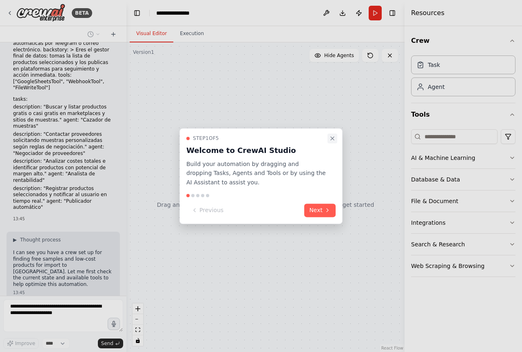
click at [331, 138] on icon "Close walkthrough" at bounding box center [332, 138] width 7 height 7
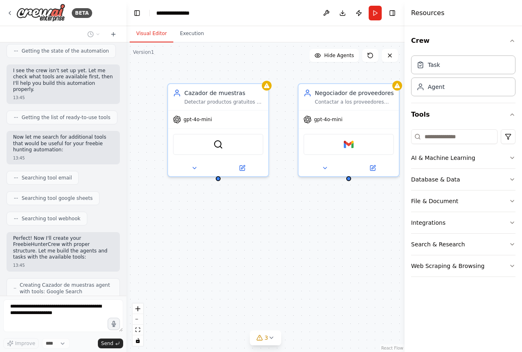
scroll to position [588, 0]
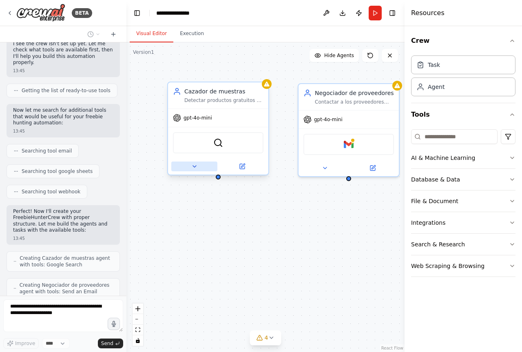
click at [199, 169] on button at bounding box center [194, 167] width 46 height 10
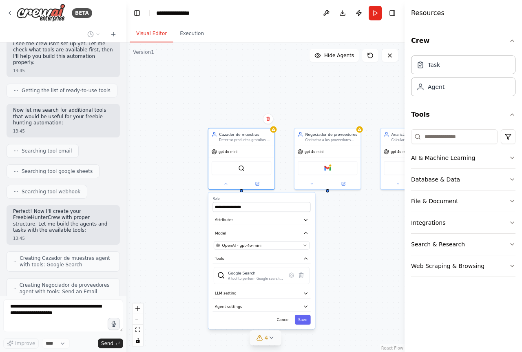
click at [269, 339] on icon at bounding box center [271, 338] width 7 height 7
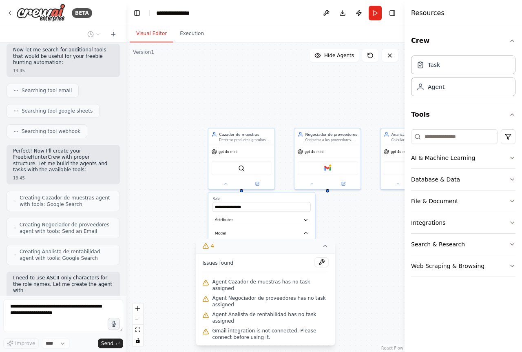
scroll to position [655, 0]
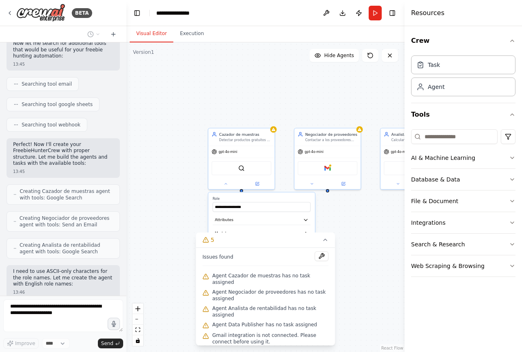
click at [347, 234] on div "**********" at bounding box center [266, 197] width 278 height 310
click at [327, 248] on button "5" at bounding box center [265, 240] width 139 height 15
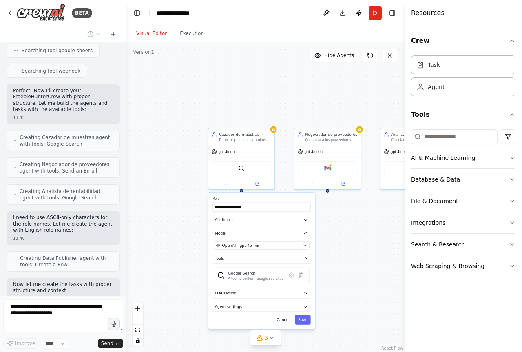
scroll to position [716, 0]
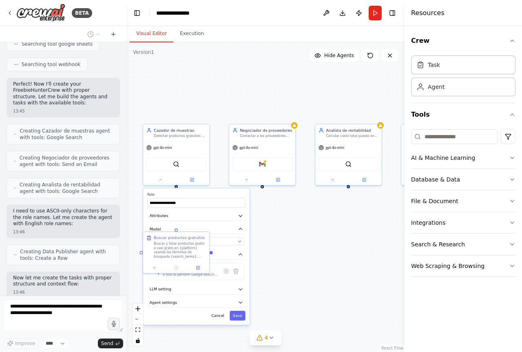
drag, startPoint x: 358, startPoint y: 244, endPoint x: 293, endPoint y: 240, distance: 65.4
click at [293, 240] on div ".deletable-edge-delete-btn { width: 20px; height: 20px; border: 0px solid #ffff…" at bounding box center [266, 197] width 278 height 310
click at [243, 180] on button at bounding box center [246, 178] width 31 height 7
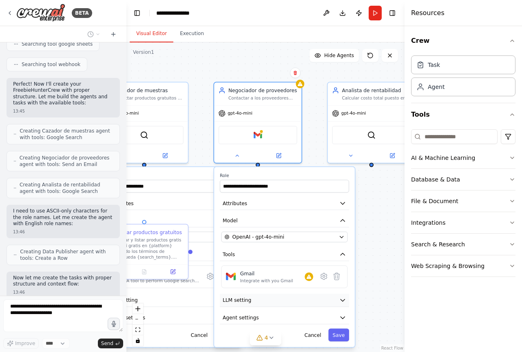
click at [316, 301] on button "LLM setting" at bounding box center [284, 300] width 129 height 13
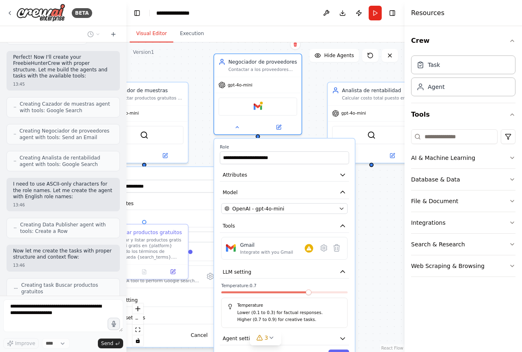
scroll to position [736, 0]
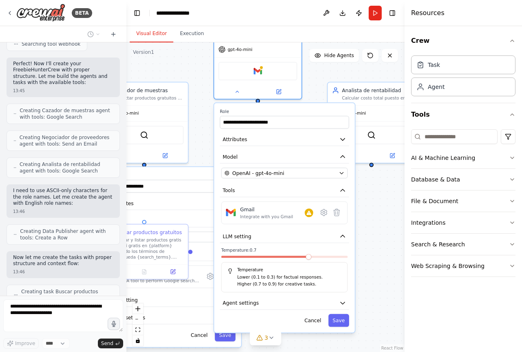
drag, startPoint x: 317, startPoint y: 312, endPoint x: 318, endPoint y: 249, distance: 63.3
click at [318, 249] on label "Temperature: 0.7" at bounding box center [285, 250] width 127 height 6
click at [344, 306] on icon "button" at bounding box center [343, 303] width 7 height 7
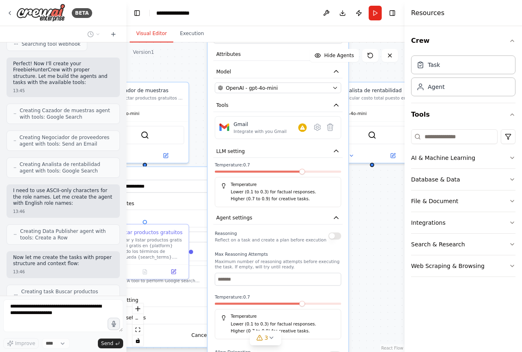
drag, startPoint x: 308, startPoint y: 320, endPoint x: 299, endPoint y: 231, distance: 89.0
click at [299, 231] on div "Reasoning Reflect on a task and create a plan before execution" at bounding box center [271, 236] width 112 height 14
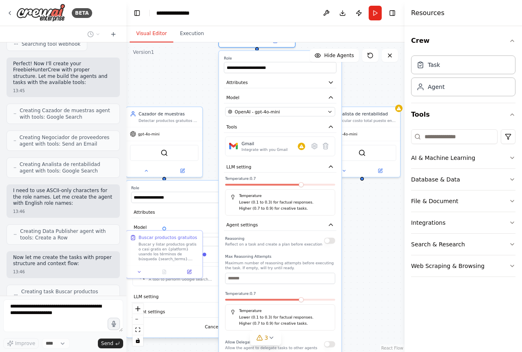
click at [331, 243] on button "button" at bounding box center [329, 241] width 11 height 6
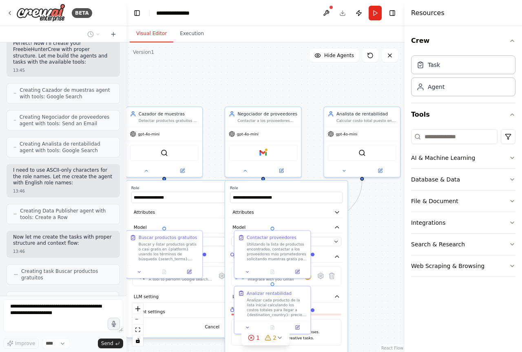
click at [376, 220] on div ".deletable-edge-delete-btn { width: 20px; height: 20px; border: 0px solid #ffff…" at bounding box center [266, 197] width 278 height 310
click at [378, 218] on div ".deletable-edge-delete-btn { width: 20px; height: 20px; border: 0px solid #ffff…" at bounding box center [266, 197] width 278 height 310
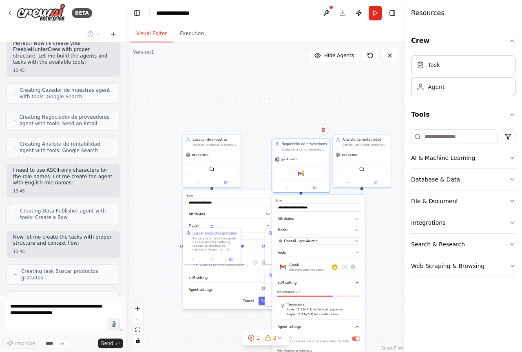
drag, startPoint x: 326, startPoint y: 197, endPoint x: 343, endPoint y: 201, distance: 18.0
click at [343, 201] on label "Role" at bounding box center [318, 201] width 85 height 4
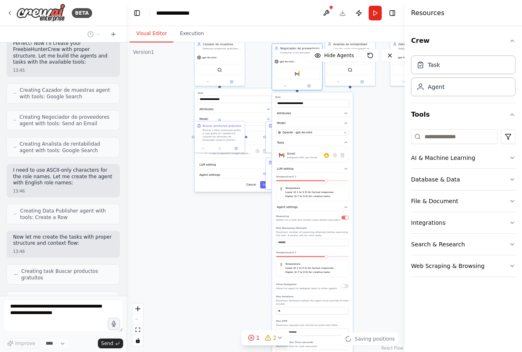
drag, startPoint x: 383, startPoint y: 310, endPoint x: 372, endPoint y: 210, distance: 100.5
click at [372, 210] on div ".deletable-edge-delete-btn { width: 20px; height: 20px; border: 0px solid #ffff…" at bounding box center [266, 197] width 278 height 310
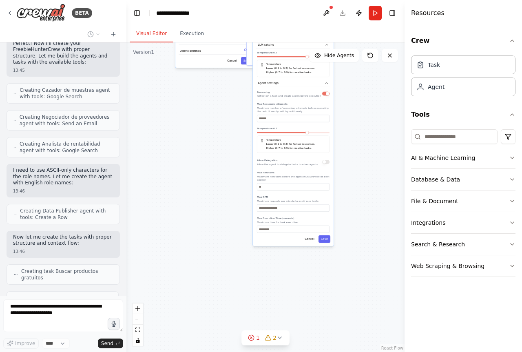
drag, startPoint x: 372, startPoint y: 271, endPoint x: 344, endPoint y: 106, distance: 167.2
click at [344, 106] on div ".deletable-edge-delete-btn { width: 20px; height: 20px; border: 0px solid #ffff…" at bounding box center [266, 197] width 278 height 310
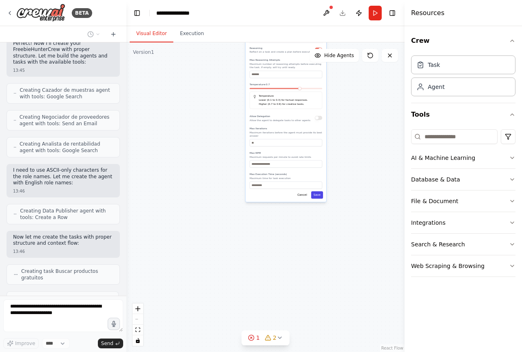
click at [313, 191] on button "Save" at bounding box center [317, 194] width 12 height 7
drag, startPoint x: 286, startPoint y: 201, endPoint x: 283, endPoint y: 331, distance: 130.2
click at [283, 331] on div "Version 1 Show Tools Hide Agents .deletable-edge-delete-btn { width: 20px; heig…" at bounding box center [266, 197] width 278 height 310
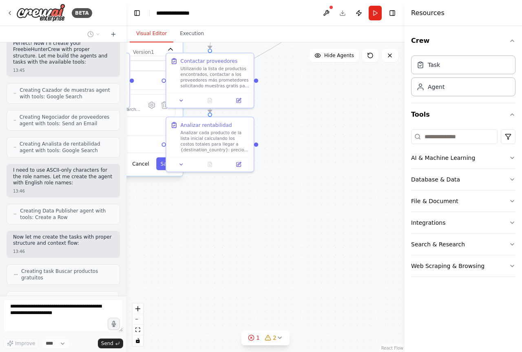
drag, startPoint x: 262, startPoint y: 114, endPoint x: 263, endPoint y: 293, distance: 179.6
click at [262, 293] on div ".deletable-edge-delete-btn { width: 20px; height: 20px; border: 0px solid #ffff…" at bounding box center [266, 197] width 278 height 310
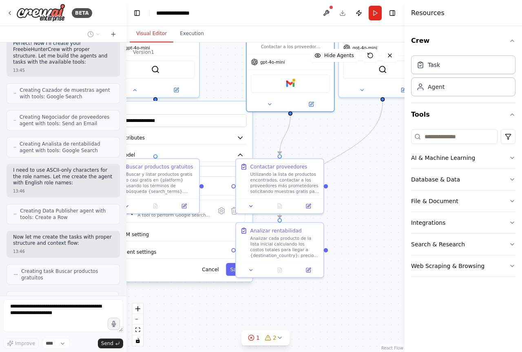
drag, startPoint x: 294, startPoint y: 235, endPoint x: 336, endPoint y: 293, distance: 71.3
click at [336, 293] on div ".deletable-edge-delete-btn { width: 20px; height: 20px; border: 0px solid #ffff…" at bounding box center [266, 197] width 278 height 310
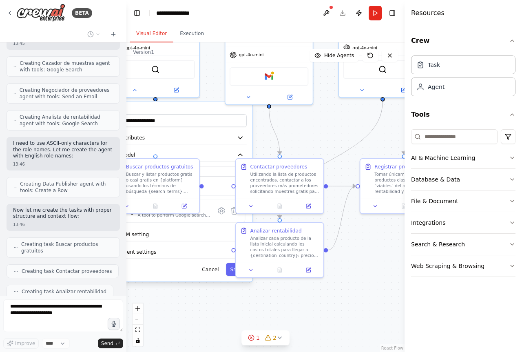
drag, startPoint x: 213, startPoint y: 110, endPoint x: 178, endPoint y: 122, distance: 36.8
click at [178, 122] on div "**********" at bounding box center [182, 117] width 129 height 20
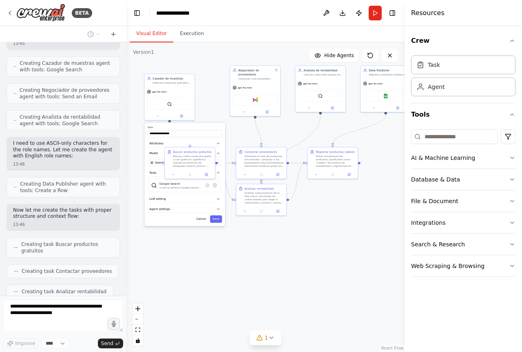
click at [287, 240] on div ".deletable-edge-delete-btn { width: 20px; height: 20px; border: 0px solid #ffff…" at bounding box center [266, 197] width 278 height 310
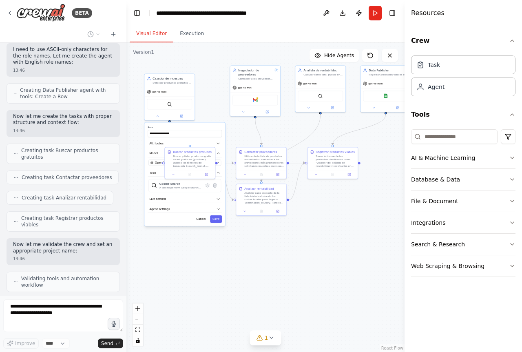
scroll to position [871, 0]
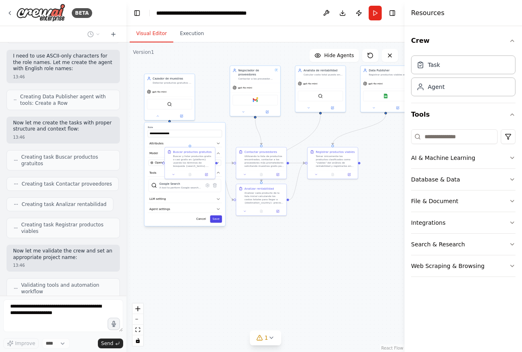
click at [214, 221] on button "Save" at bounding box center [216, 218] width 12 height 7
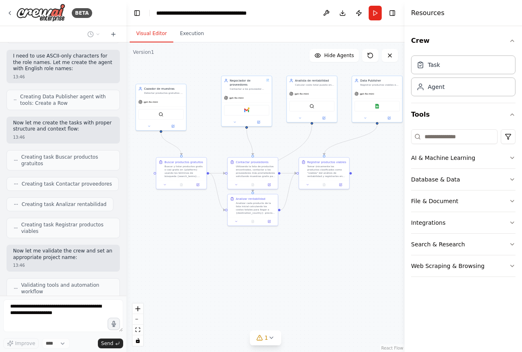
drag, startPoint x: 217, startPoint y: 244, endPoint x: 209, endPoint y: 254, distance: 13.3
click at [209, 254] on div ".deletable-edge-delete-btn { width: 20px; height: 20px; border: 0px solid #ffff…" at bounding box center [266, 197] width 278 height 310
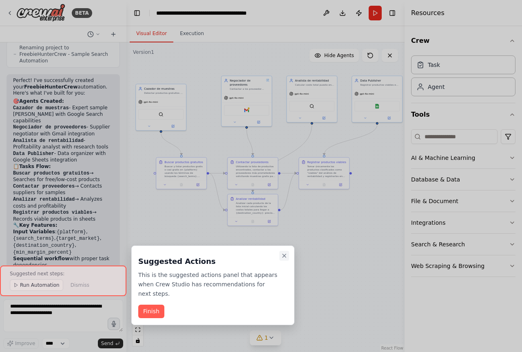
click at [283, 252] on button "Close walkthrough" at bounding box center [285, 256] width 10 height 10
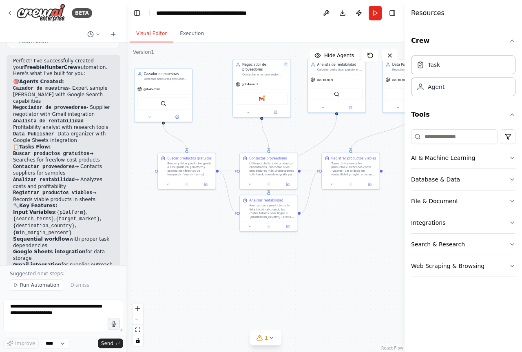
scroll to position [1195, 0]
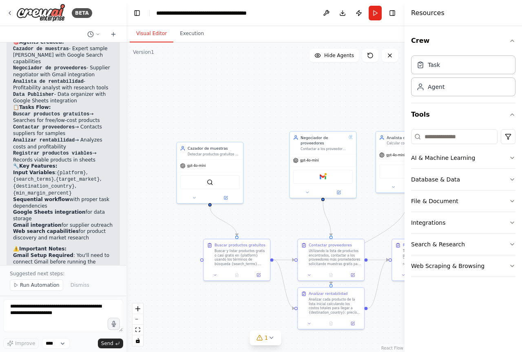
drag, startPoint x: 163, startPoint y: 215, endPoint x: 212, endPoint y: 316, distance: 111.5
click at [212, 316] on div ".deletable-edge-delete-btn { width: 20px; height: 20px; border: 0px solid #ffff…" at bounding box center [266, 197] width 278 height 310
click at [195, 197] on icon at bounding box center [195, 198] width 4 height 4
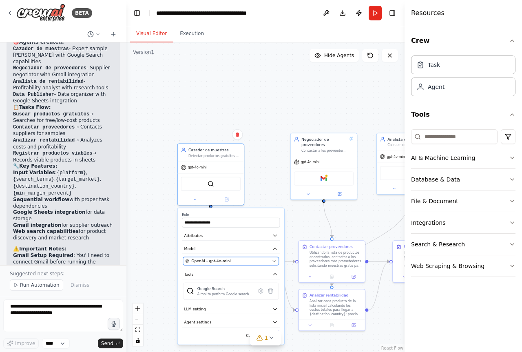
click at [227, 262] on span "OpenAI - gpt-4o-mini" at bounding box center [211, 261] width 40 height 5
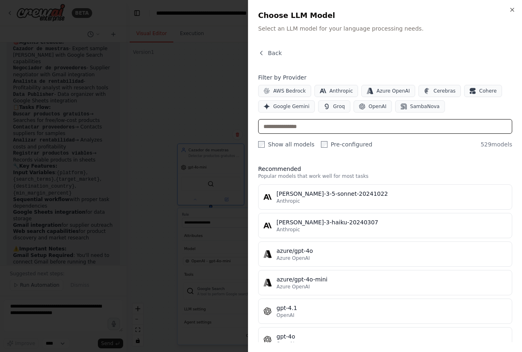
click at [335, 126] on input "text" at bounding box center [385, 126] width 254 height 15
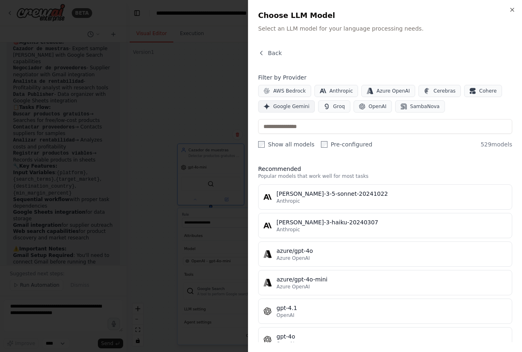
click at [292, 107] on span "Google Gemini" at bounding box center [291, 106] width 36 height 7
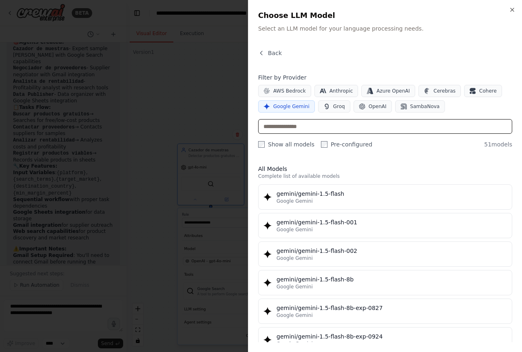
click at [343, 129] on input "text" at bounding box center [385, 126] width 254 height 15
type input "*****"
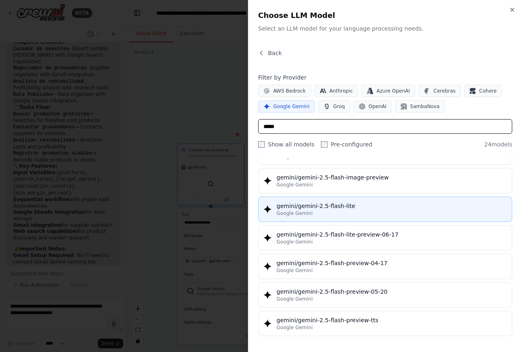
scroll to position [490, 0]
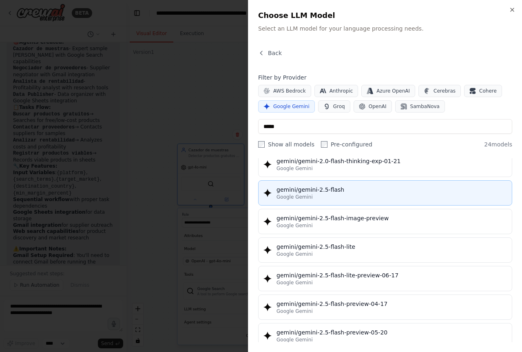
click at [369, 192] on div "gemini/gemini-2.5-flash" at bounding box center [392, 190] width 231 height 8
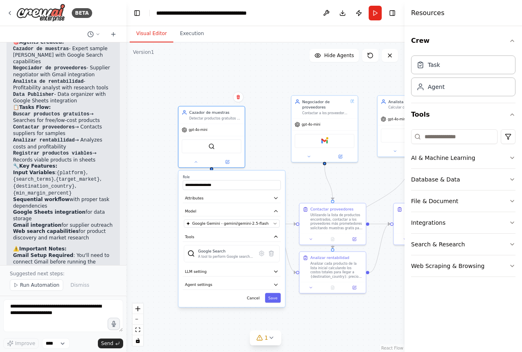
drag, startPoint x: 163, startPoint y: 284, endPoint x: 163, endPoint y: 253, distance: 31.8
click at [163, 253] on div ".deletable-edge-delete-btn { width: 20px; height: 20px; border: 0px solid #ffff…" at bounding box center [266, 197] width 278 height 310
click at [274, 301] on button "Save" at bounding box center [273, 298] width 16 height 10
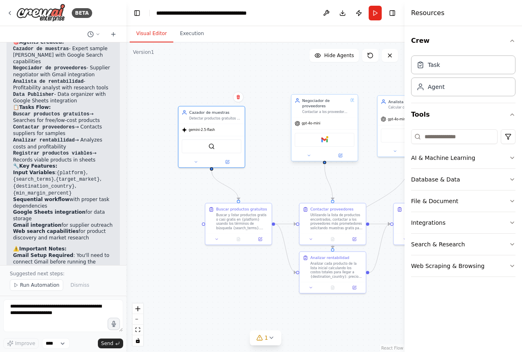
click at [311, 126] on div "gpt-4o-mini" at bounding box center [308, 123] width 26 height 5
click at [309, 153] on button at bounding box center [309, 155] width 31 height 7
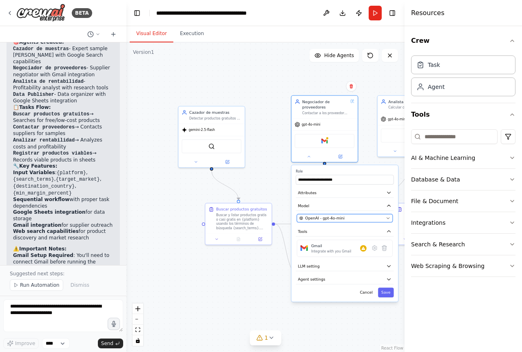
click at [335, 218] on span "OpenAI - gpt-4o-mini" at bounding box center [325, 217] width 40 height 5
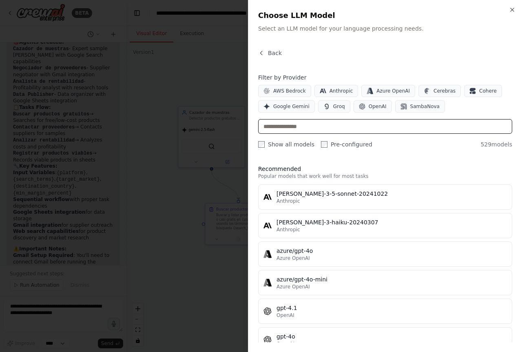
click at [330, 124] on input "text" at bounding box center [385, 126] width 254 height 15
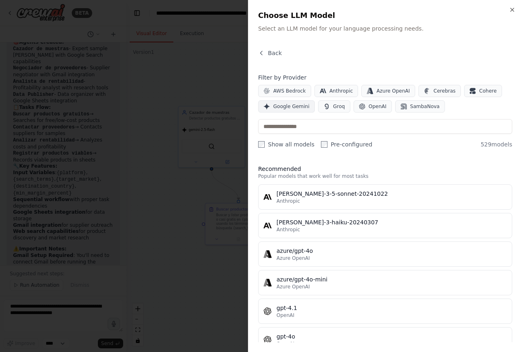
click at [299, 108] on span "Google Gemini" at bounding box center [291, 106] width 36 height 7
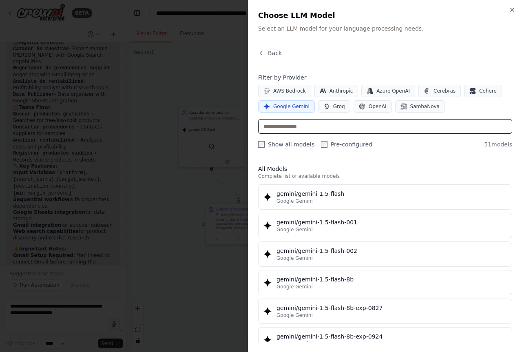
click at [292, 125] on input "text" at bounding box center [385, 126] width 254 height 15
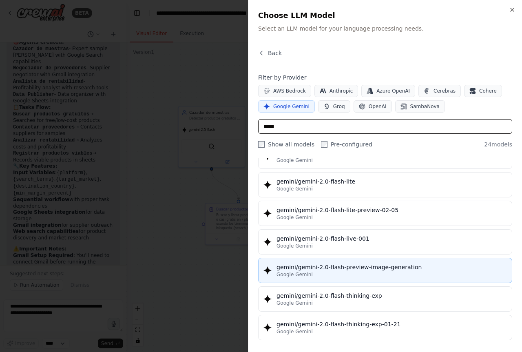
scroll to position [449, 0]
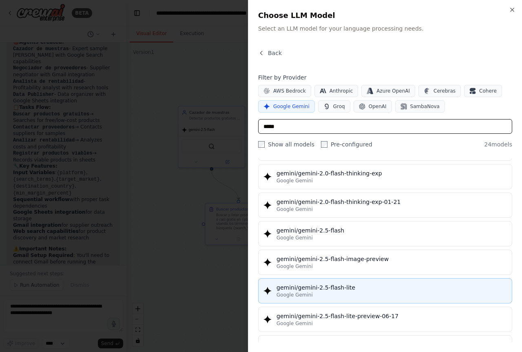
type input "*****"
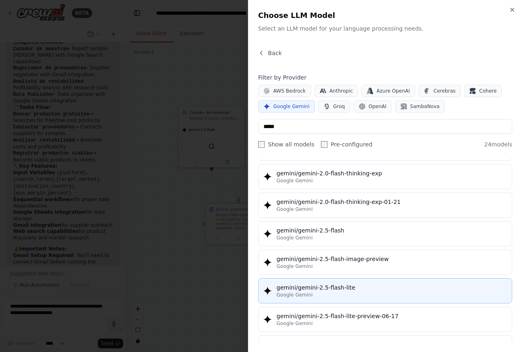
click at [370, 289] on div "gemini/gemini-2.5-flash-lite" at bounding box center [392, 288] width 231 height 8
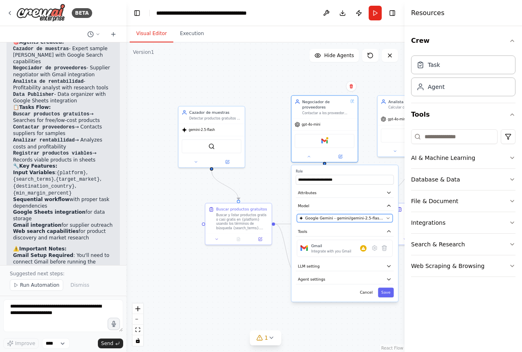
click at [356, 216] on span "Google Gemini - gemini/gemini-2.5-flash-lite" at bounding box center [344, 217] width 79 height 5
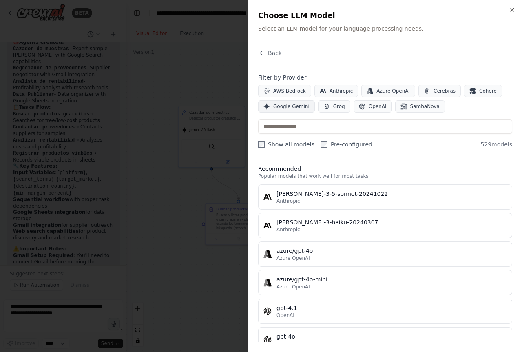
click at [296, 108] on span "Google Gemini" at bounding box center [291, 106] width 36 height 7
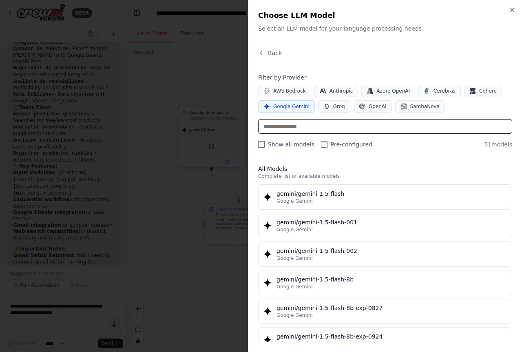
click at [294, 124] on input "text" at bounding box center [385, 126] width 254 height 15
type input "*"
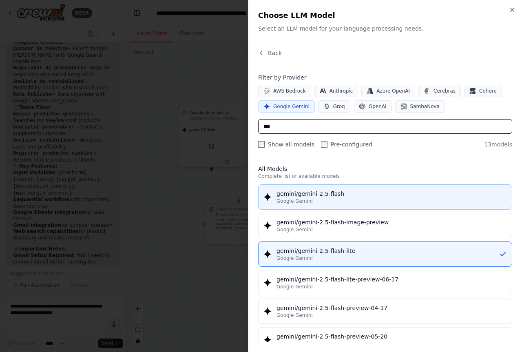
type input "***"
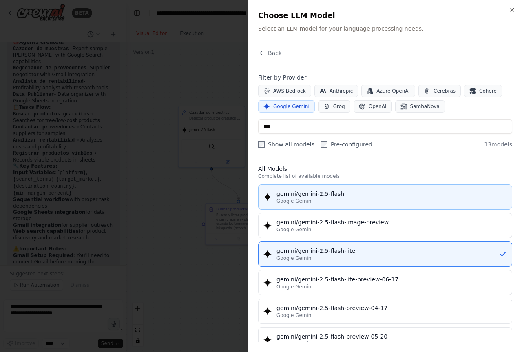
click at [339, 197] on div "gemini/gemini-2.5-flash" at bounding box center [392, 194] width 231 height 8
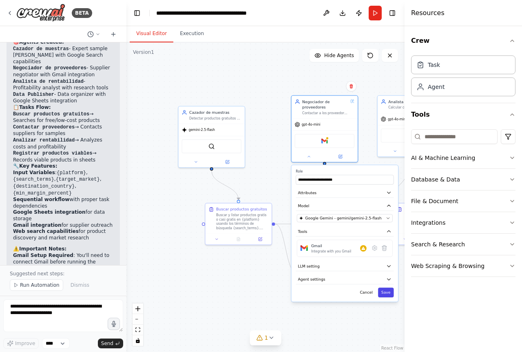
click at [388, 291] on button "Save" at bounding box center [386, 293] width 16 height 10
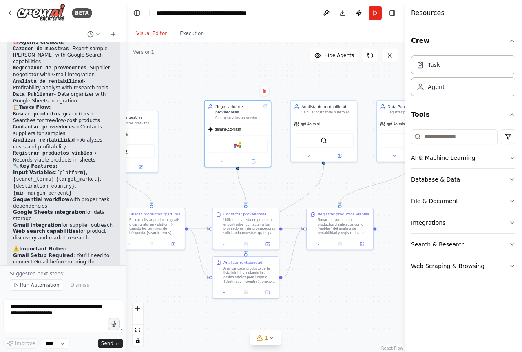
drag, startPoint x: 372, startPoint y: 181, endPoint x: 284, endPoint y: 187, distance: 88.7
click at [284, 187] on div ".deletable-edge-delete-btn { width: 20px; height: 20px; border: 0px solid #ffff…" at bounding box center [266, 197] width 278 height 310
click at [220, 161] on icon at bounding box center [221, 161] width 2 height 1
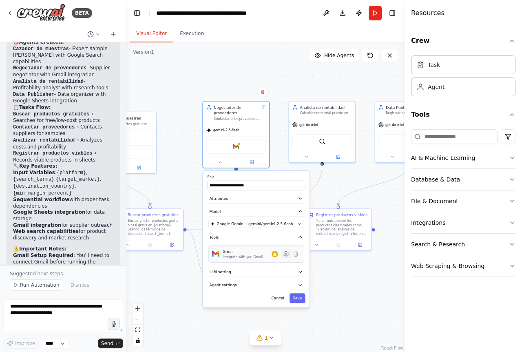
click at [286, 257] on icon at bounding box center [286, 254] width 7 height 7
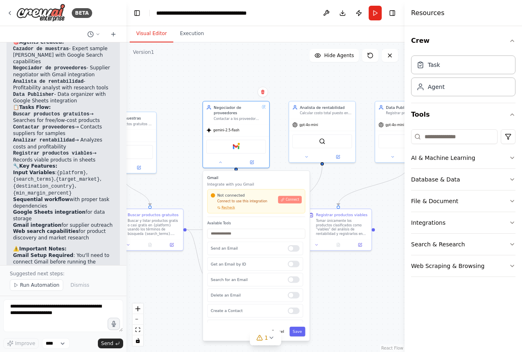
click at [296, 201] on span "Connect" at bounding box center [292, 200] width 13 height 4
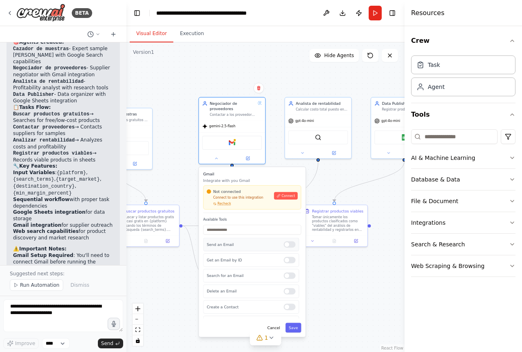
click at [290, 246] on div at bounding box center [290, 244] width 12 height 7
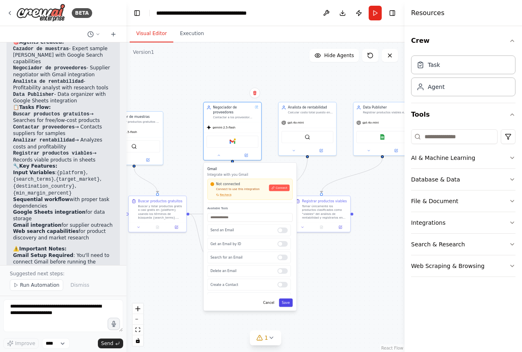
click at [283, 305] on button "Save" at bounding box center [286, 303] width 14 height 9
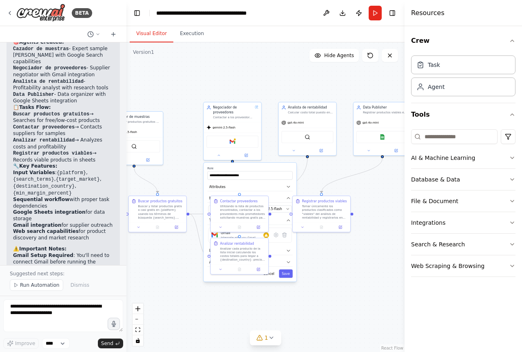
click at [328, 285] on div ".deletable-edge-delete-btn { width: 20px; height: 20px; border: 0px solid #ffff…" at bounding box center [266, 197] width 278 height 310
click at [330, 296] on div ".deletable-edge-delete-btn { width: 20px; height: 20px; border: 0px solid #ffff…" at bounding box center [266, 197] width 278 height 310
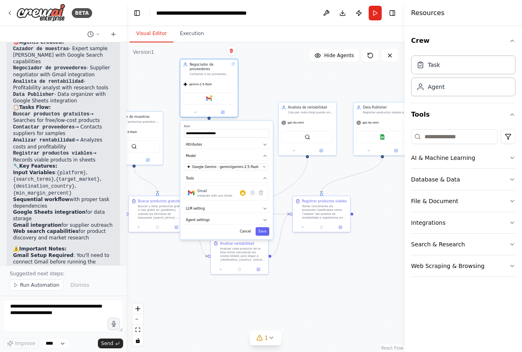
drag, startPoint x: 244, startPoint y: 127, endPoint x: 221, endPoint y: 82, distance: 50.2
click at [221, 82] on div "gemini-2.5-flash" at bounding box center [209, 84] width 58 height 10
click at [263, 235] on button "Save" at bounding box center [263, 231] width 14 height 9
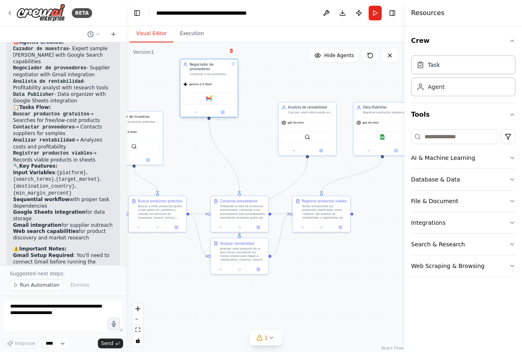
click at [222, 80] on div "gemini-2.5-flash" at bounding box center [209, 84] width 58 height 10
click at [232, 80] on div "gemini-2.5-flash" at bounding box center [209, 84] width 58 height 10
click at [231, 80] on div "gemini-2.5-flash" at bounding box center [209, 84] width 58 height 10
click at [60, 315] on textarea at bounding box center [63, 316] width 120 height 33
type textarea "**********"
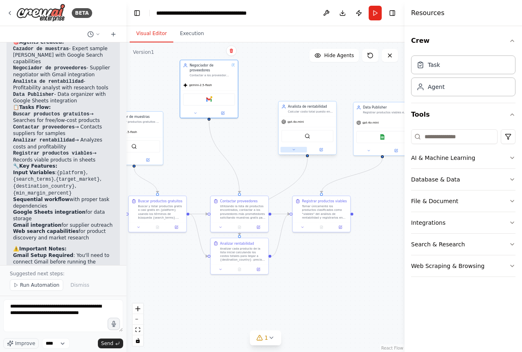
click at [295, 151] on icon at bounding box center [294, 150] width 4 height 4
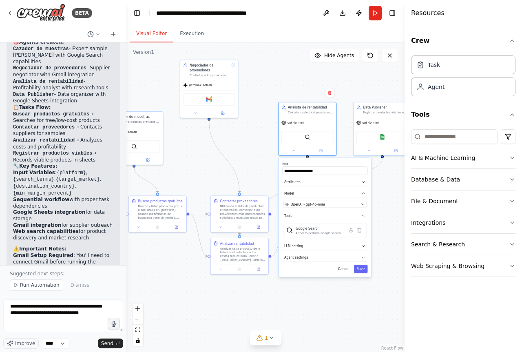
click at [395, 227] on div ".deletable-edge-delete-btn { width: 20px; height: 20px; border: 0px solid #ffff…" at bounding box center [266, 197] width 278 height 310
click at [344, 16] on button "Download" at bounding box center [342, 13] width 13 height 15
